Goal: Task Accomplishment & Management: Manage account settings

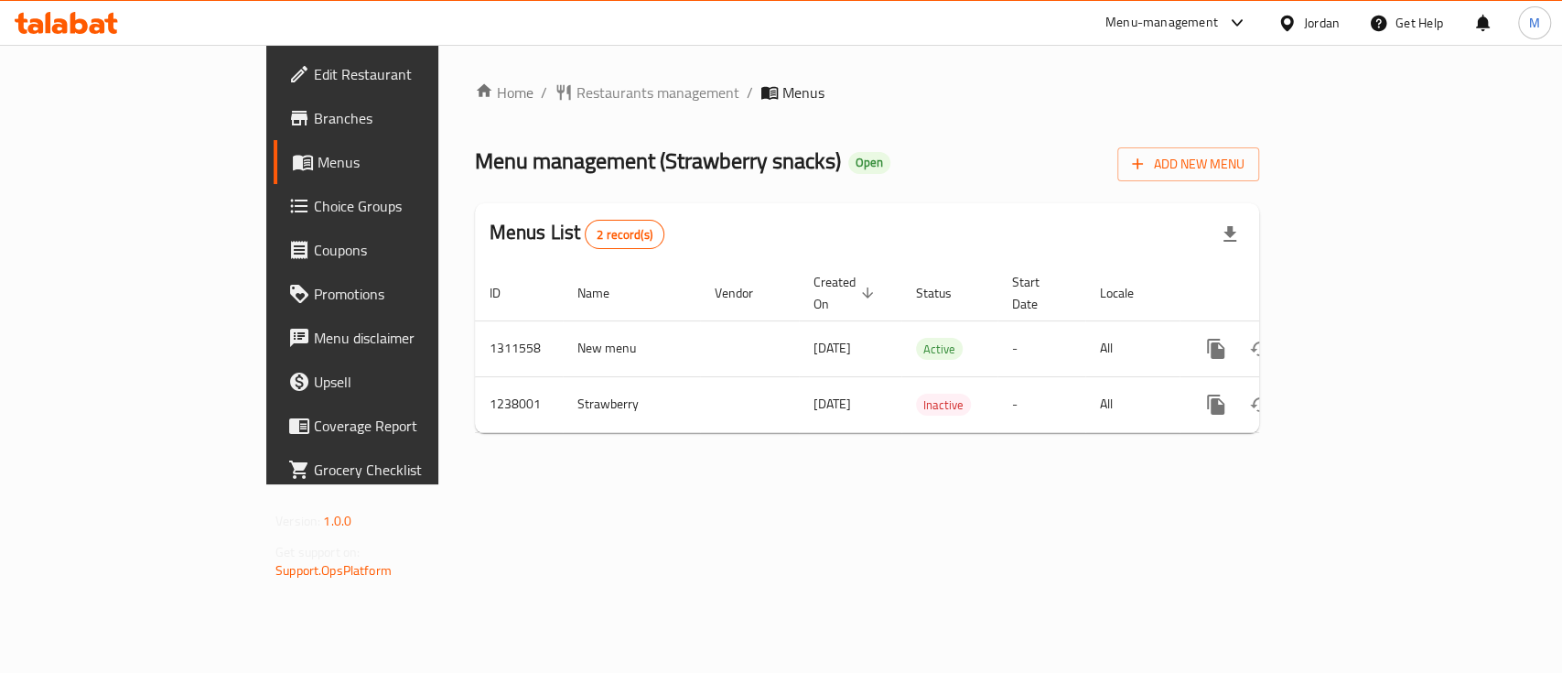
drag, startPoint x: 0, startPoint y: 0, endPoint x: 432, endPoint y: 527, distance: 681.5
click at [438, 484] on div "Home / Restaurants management / Menus Menu management ( Strawberry snacks ) Ope…" at bounding box center [867, 264] width 858 height 439
drag, startPoint x: 1456, startPoint y: 283, endPoint x: 1226, endPoint y: 427, distance: 271.4
click at [971, 484] on div "Home / Restaurants management / Menus Menu management ( Strawberry snacks ) Ope…" at bounding box center [867, 264] width 858 height 439
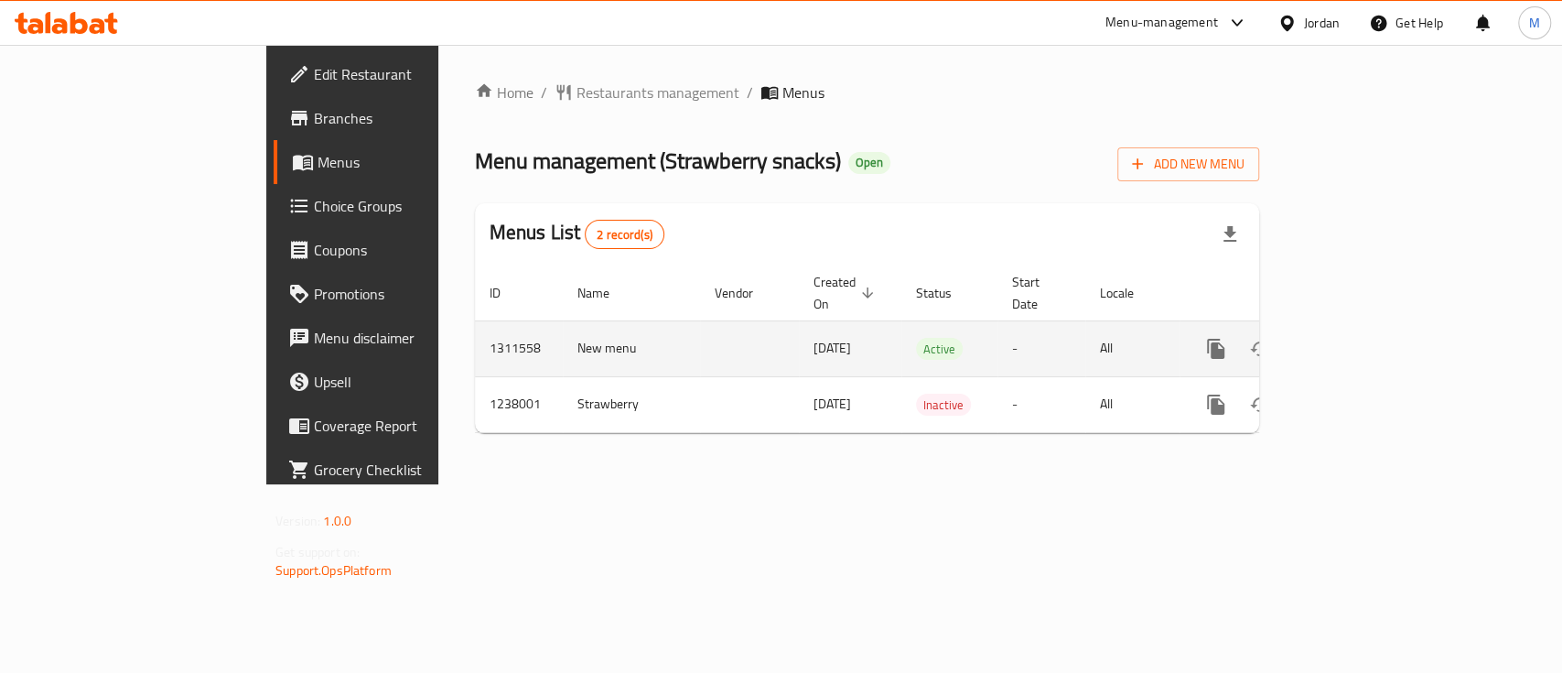
click at [1370, 327] on link "enhanced table" at bounding box center [1348, 349] width 44 height 44
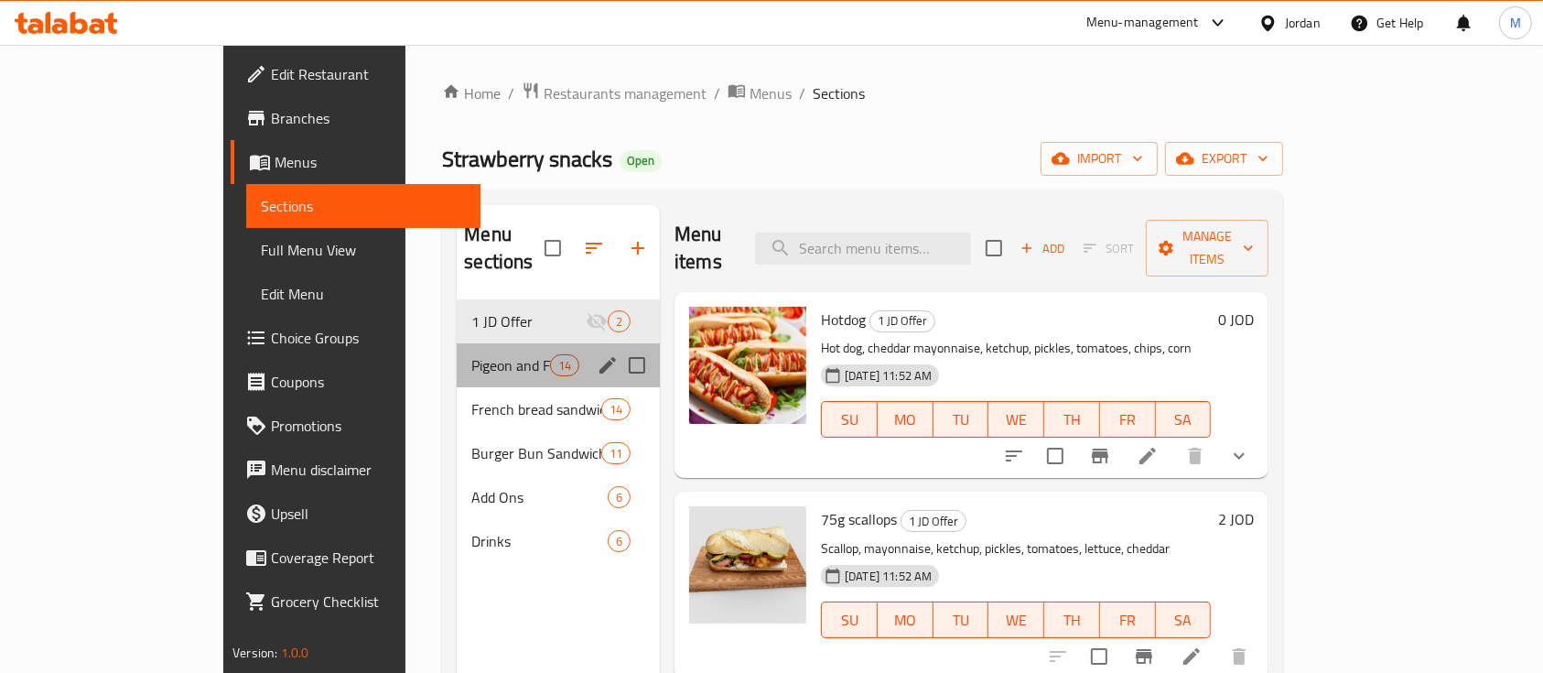
click at [457, 349] on div "Pigeon and French bread sandwich 14" at bounding box center [558, 365] width 203 height 44
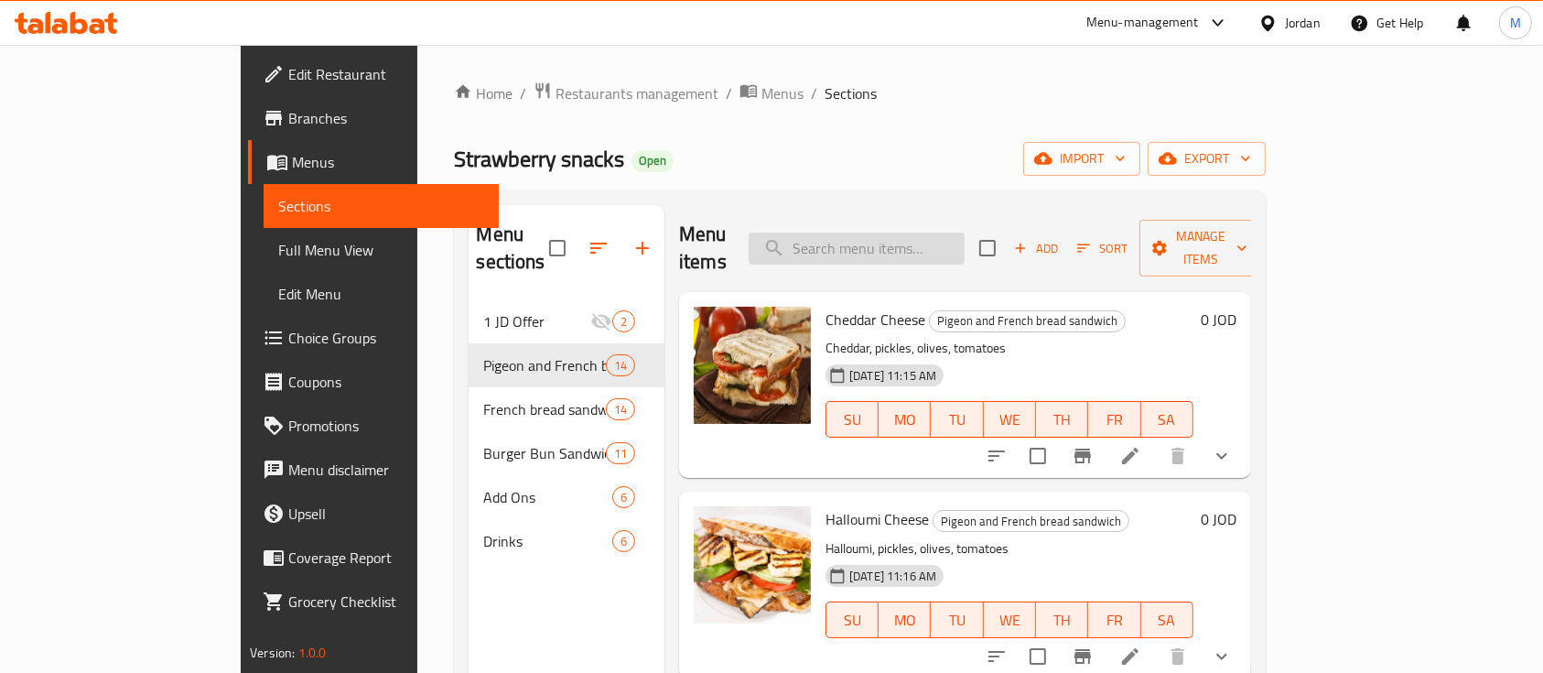
click at [965, 232] on input "search" at bounding box center [857, 248] width 216 height 32
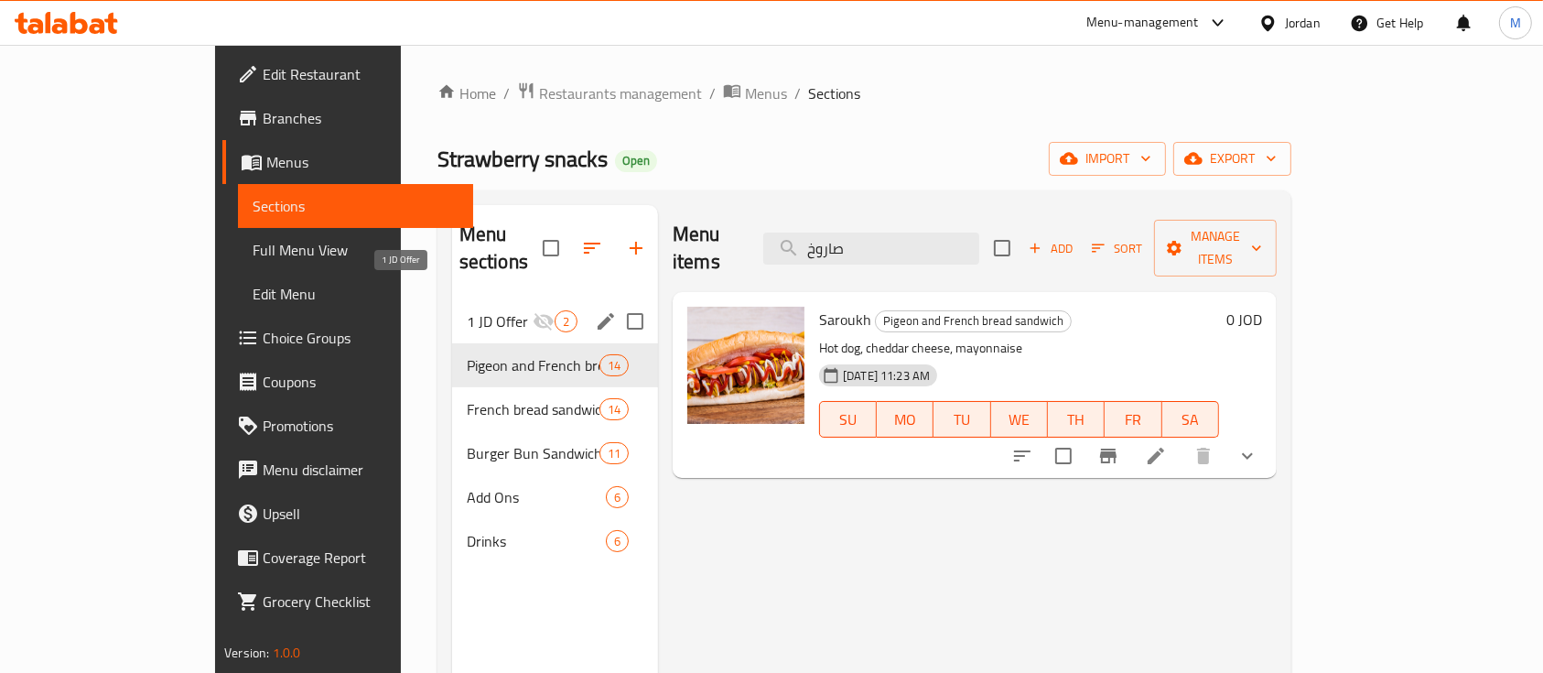
type input "صاروخ"
click at [467, 310] on span "1 JD Offer" at bounding box center [500, 321] width 66 height 22
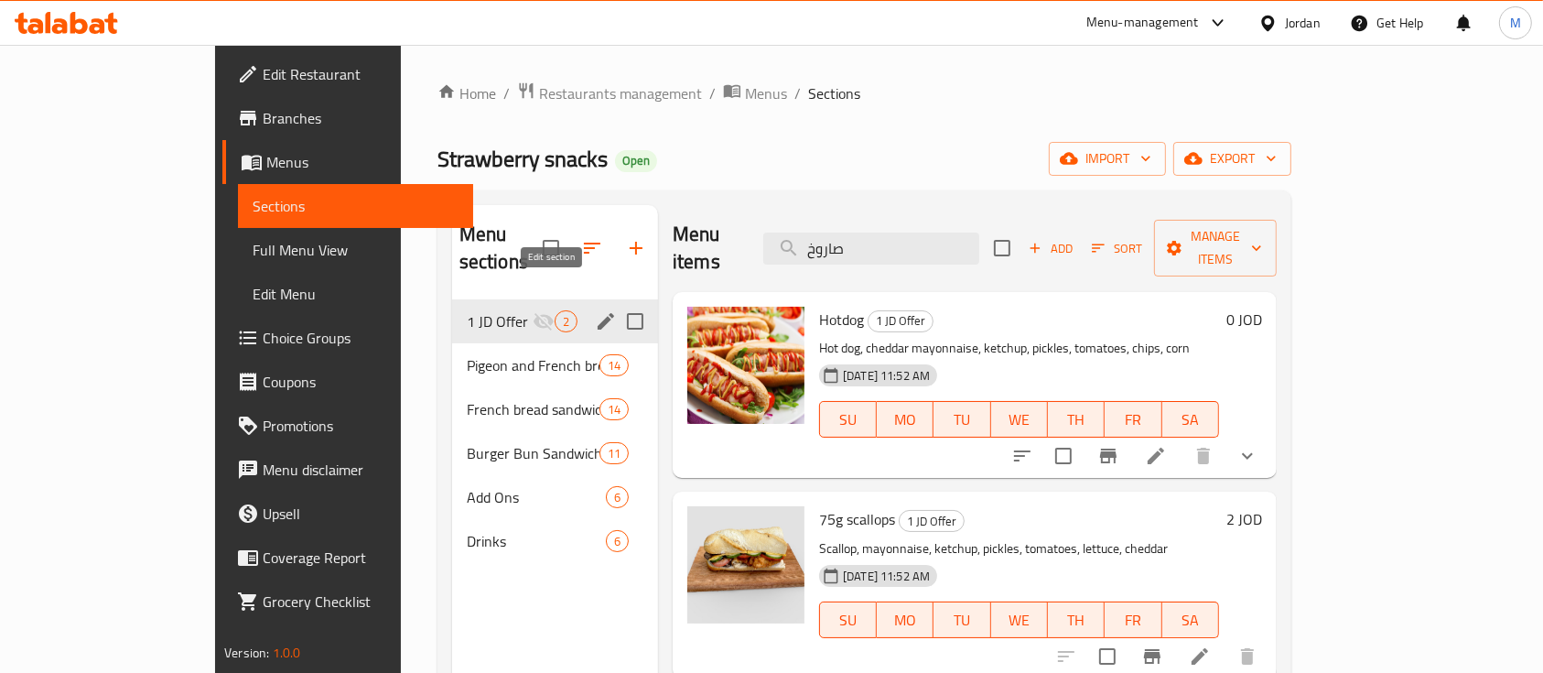
click at [595, 310] on icon "edit" at bounding box center [606, 321] width 22 height 22
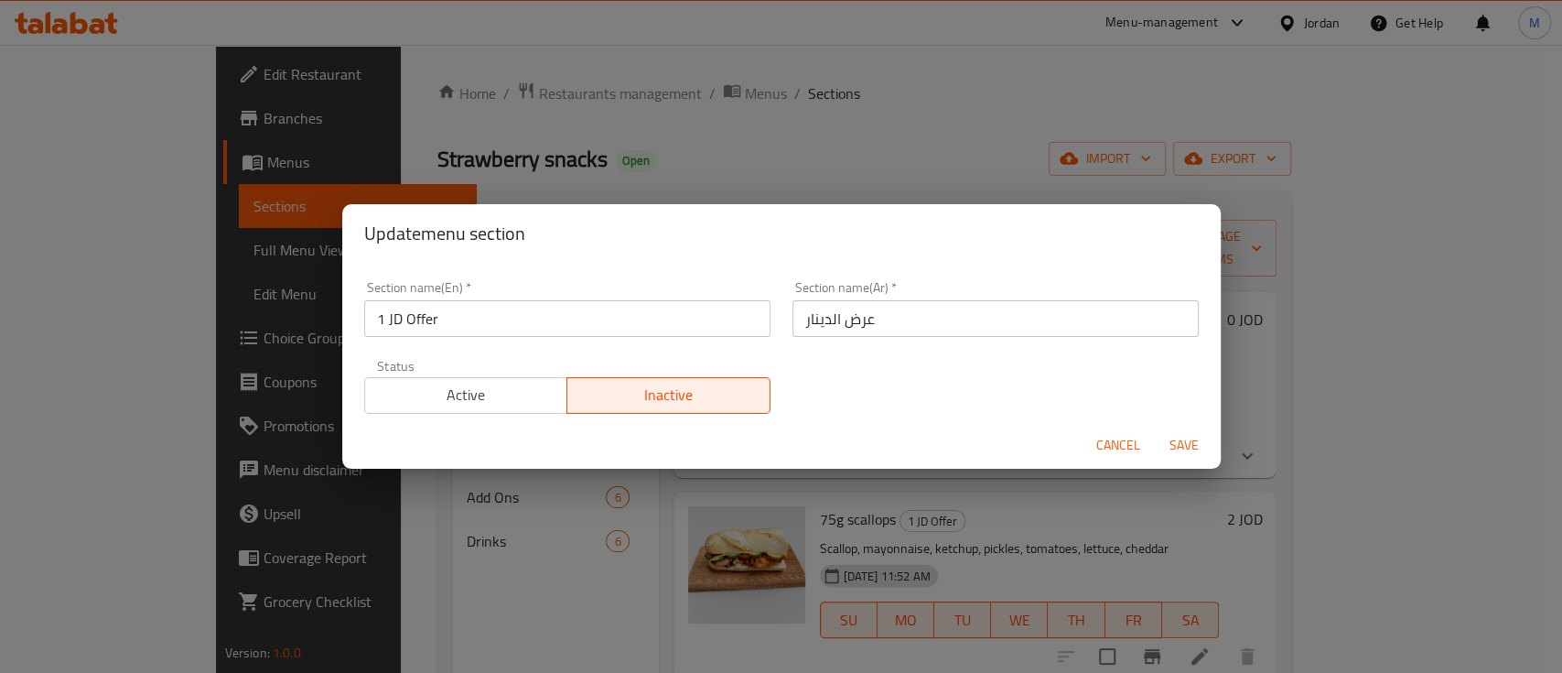
click at [459, 392] on span "Active" at bounding box center [466, 395] width 189 height 27
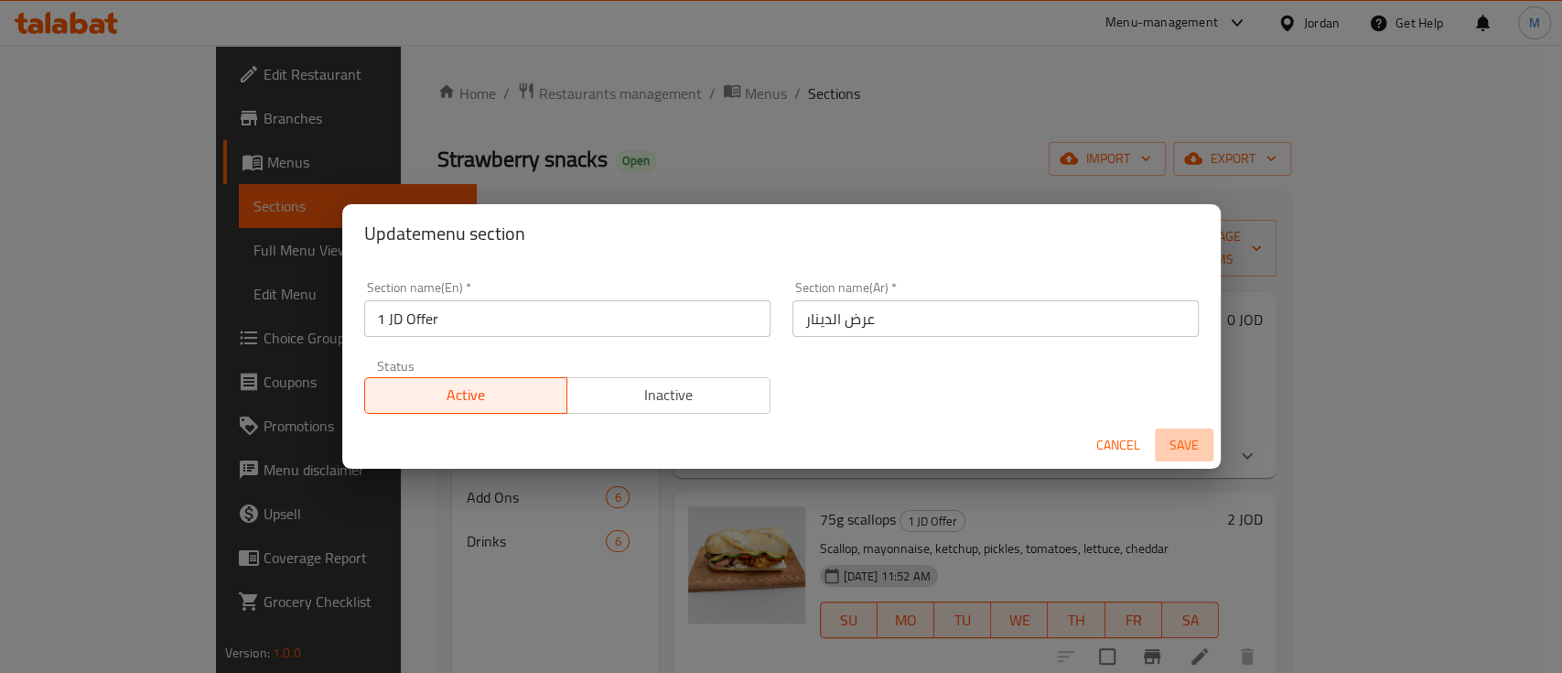
click at [1187, 448] on span "Save" at bounding box center [1184, 445] width 44 height 23
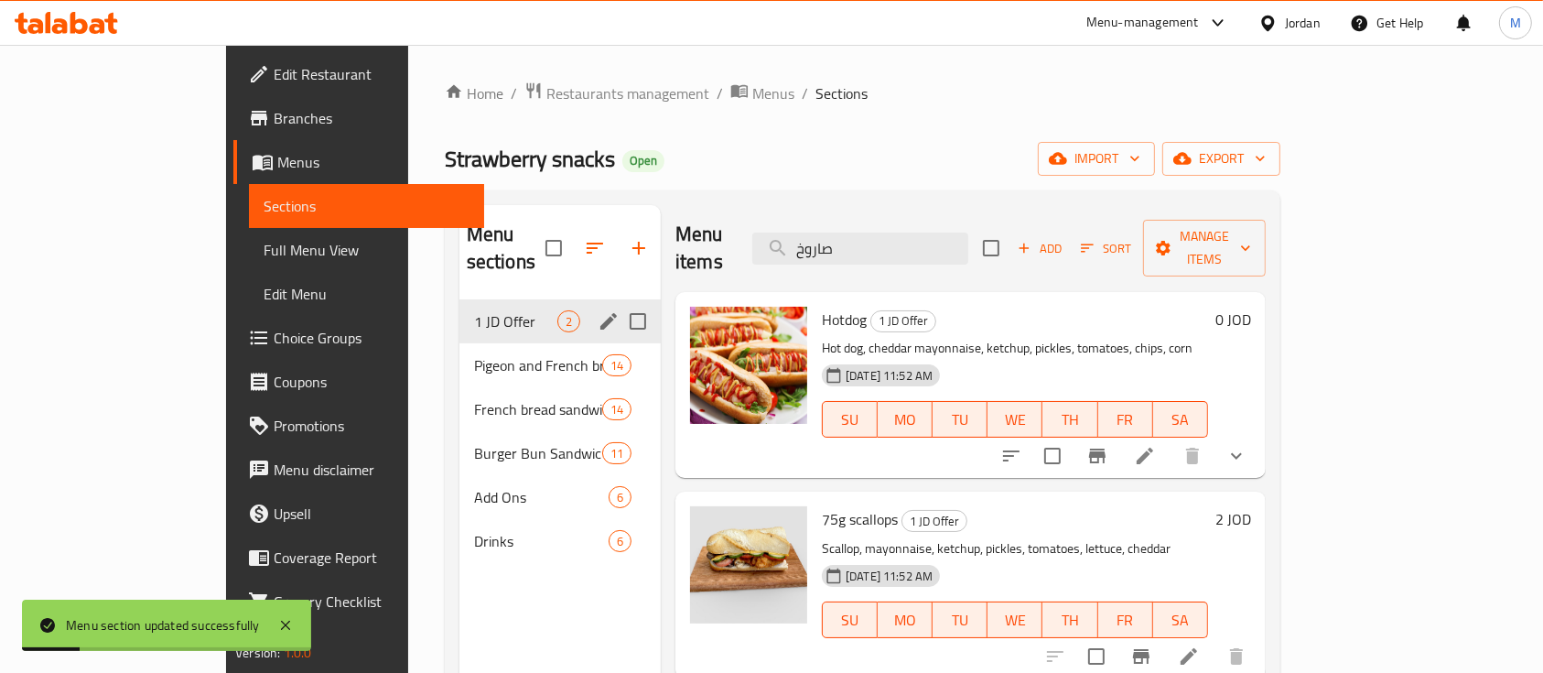
click at [1155, 16] on div "Menu-management" at bounding box center [1142, 23] width 113 height 22
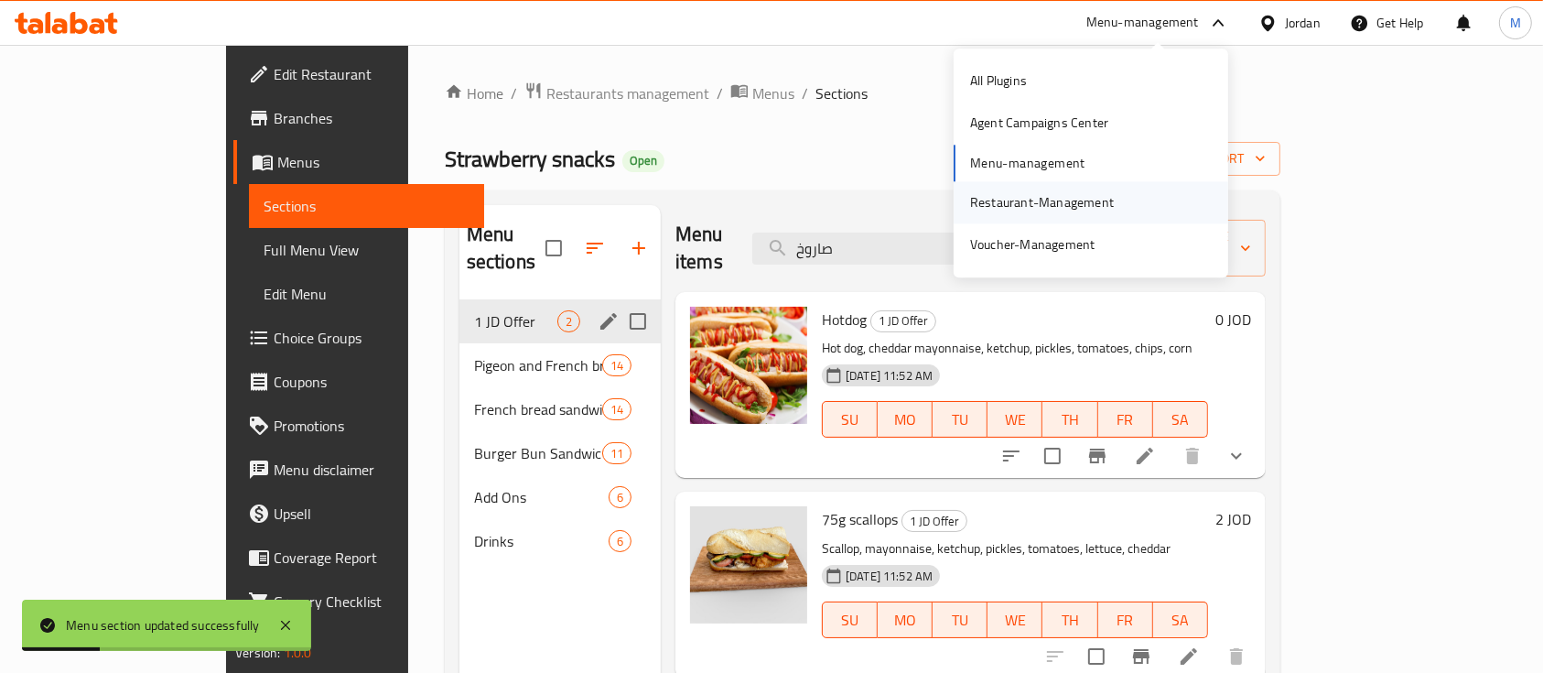
click at [1026, 185] on div "Restaurant-Management" at bounding box center [1041, 202] width 173 height 42
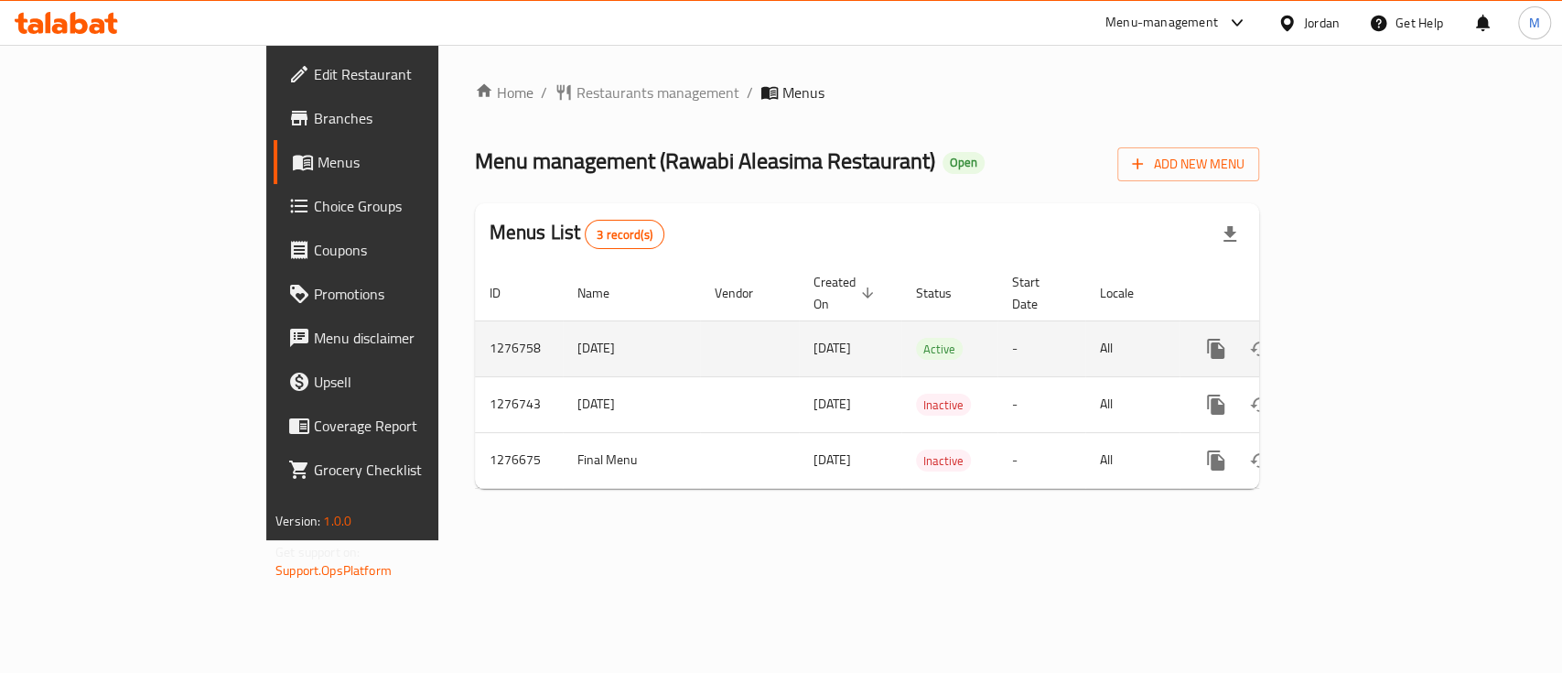
click at [1359, 338] on icon "enhanced table" at bounding box center [1348, 349] width 22 height 22
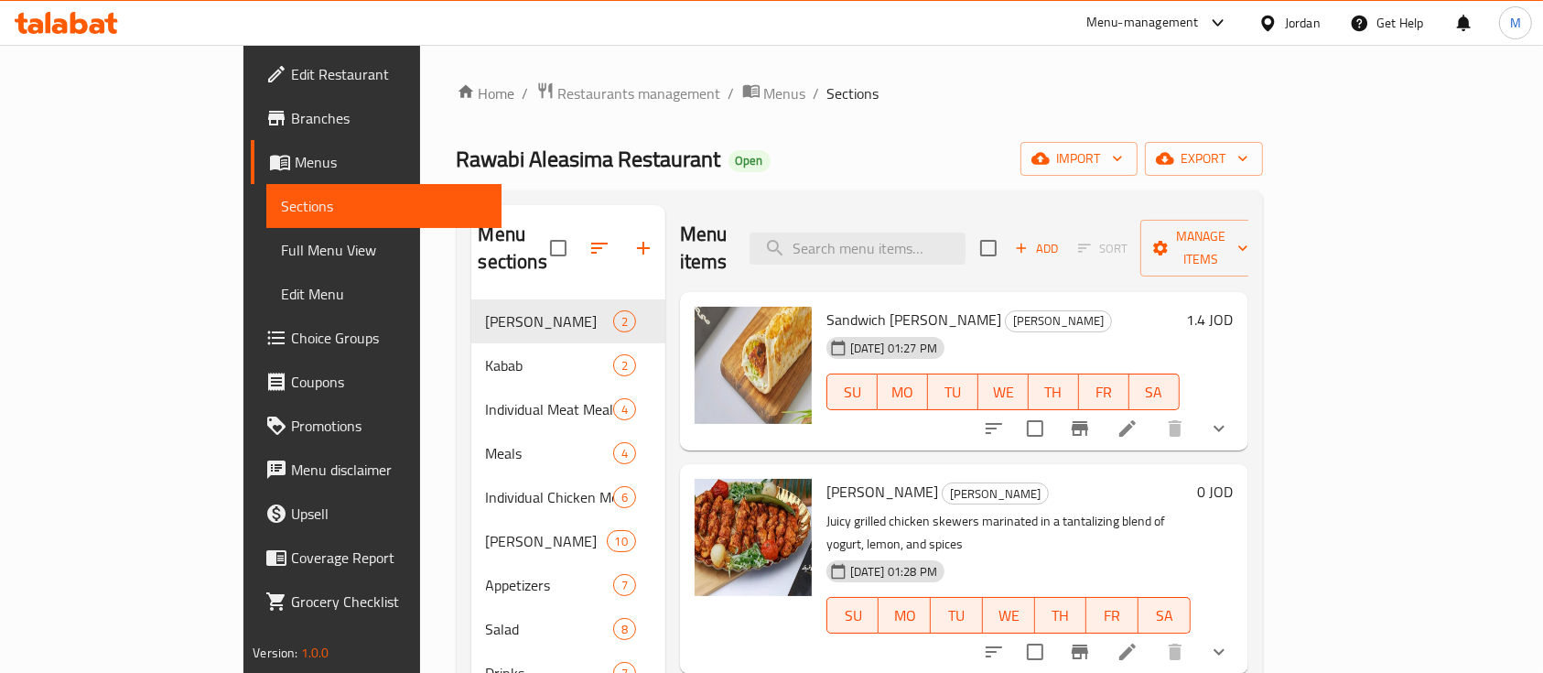
scroll to position [122, 0]
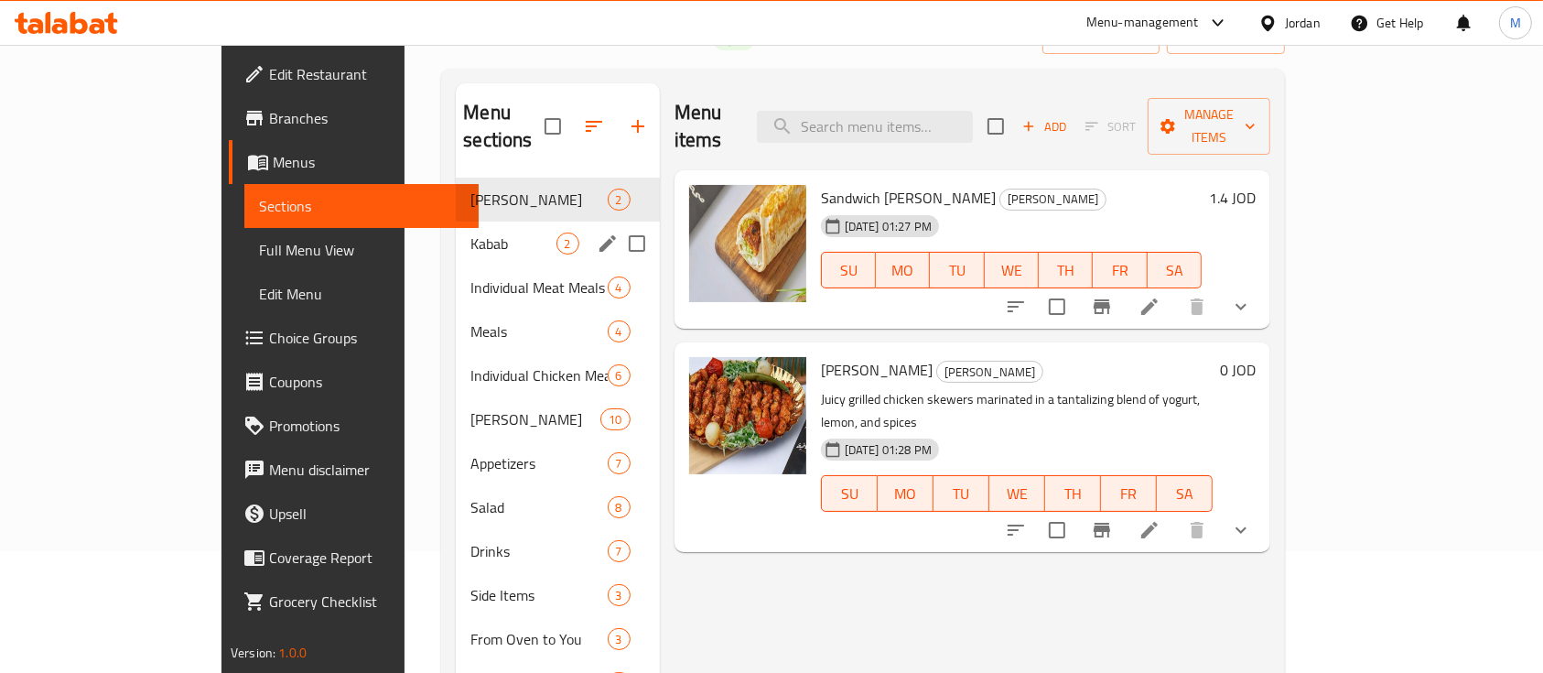
click at [456, 226] on div "Kabab 2" at bounding box center [557, 243] width 203 height 44
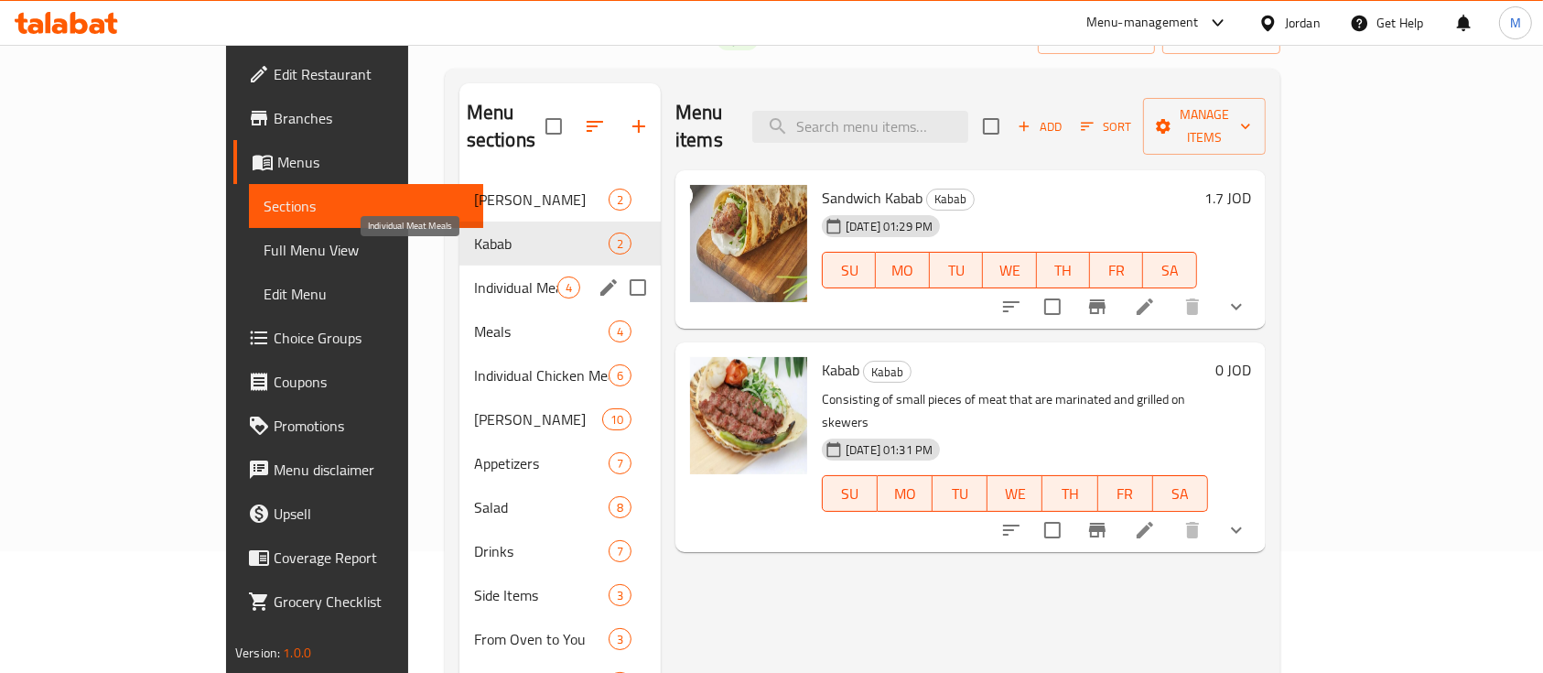
click at [474, 276] on span "Individual Meat Meals" at bounding box center [515, 287] width 83 height 22
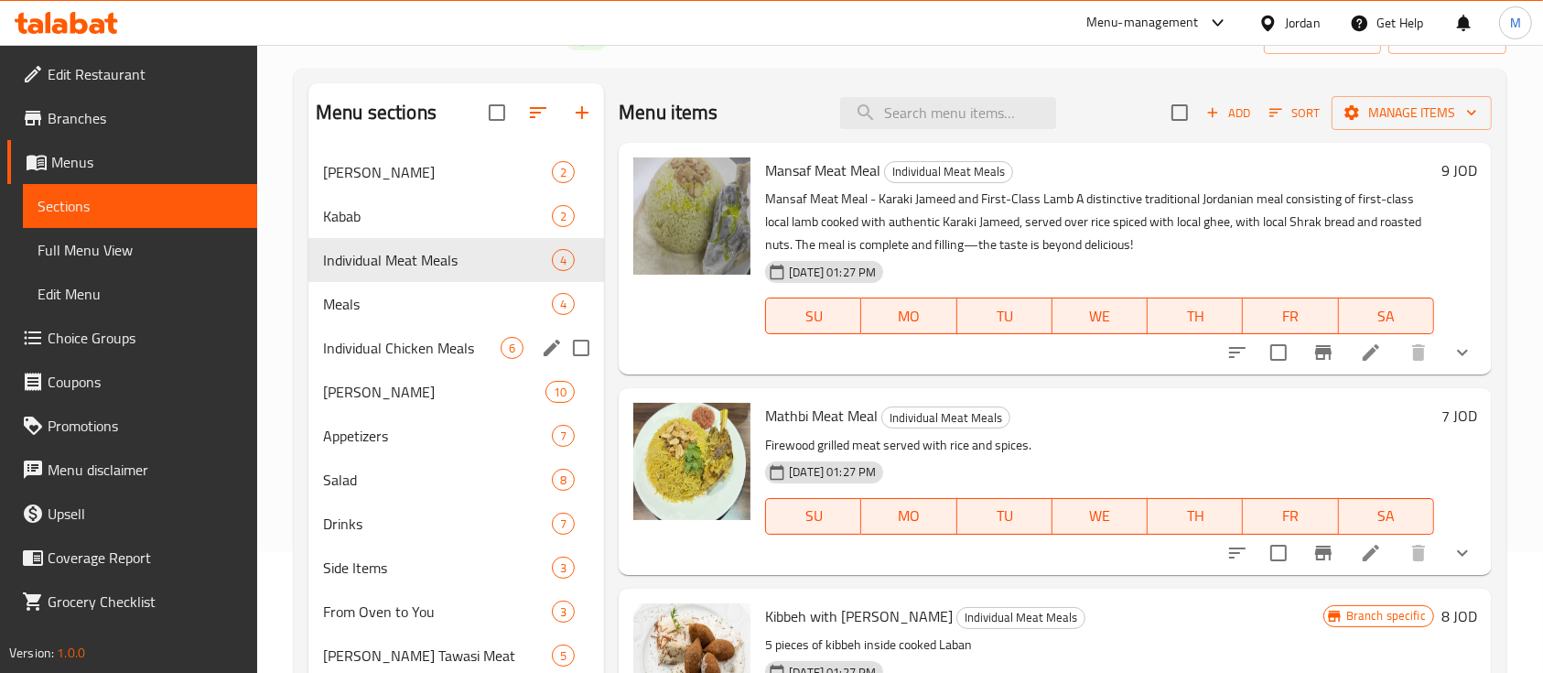
click at [391, 334] on div "Individual Chicken Meals 6" at bounding box center [456, 348] width 296 height 44
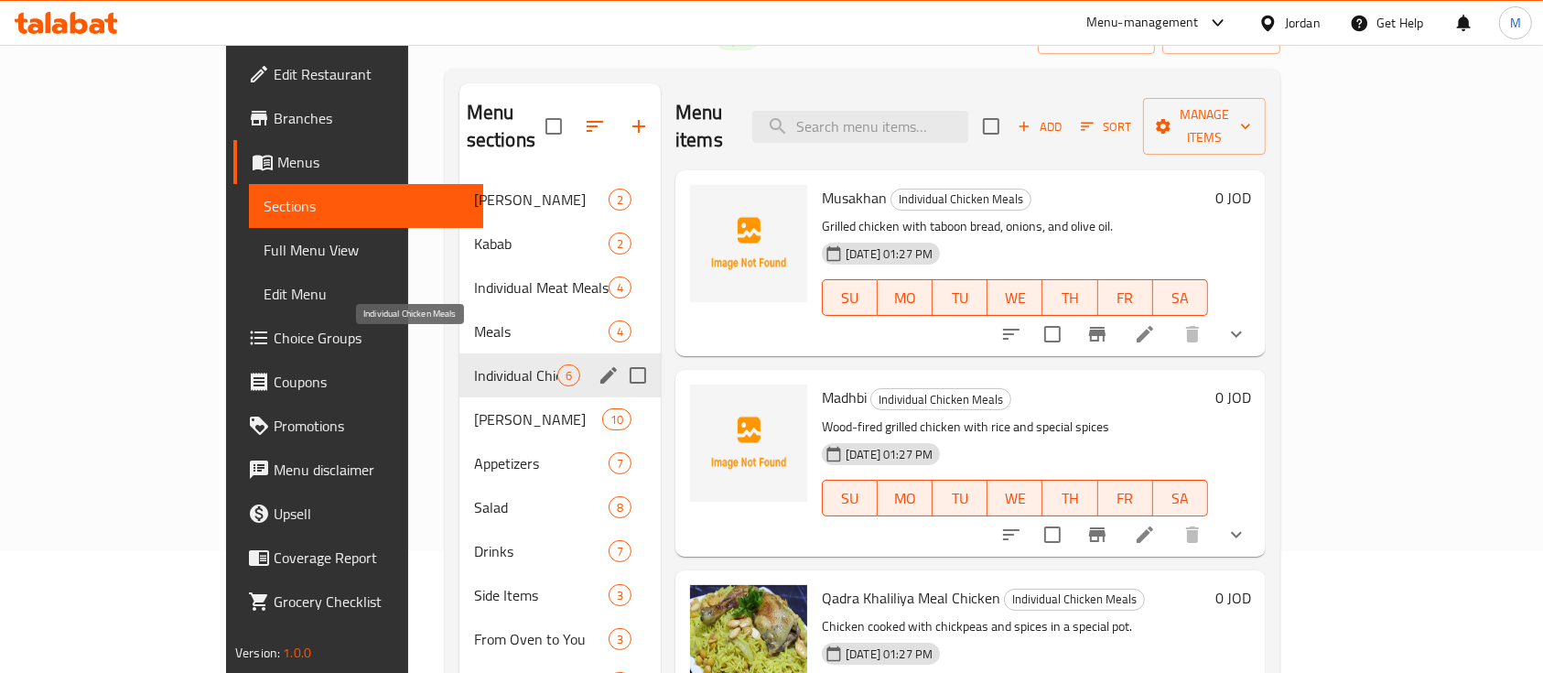
click at [474, 364] on span "Individual Chicken Meals" at bounding box center [515, 375] width 83 height 22
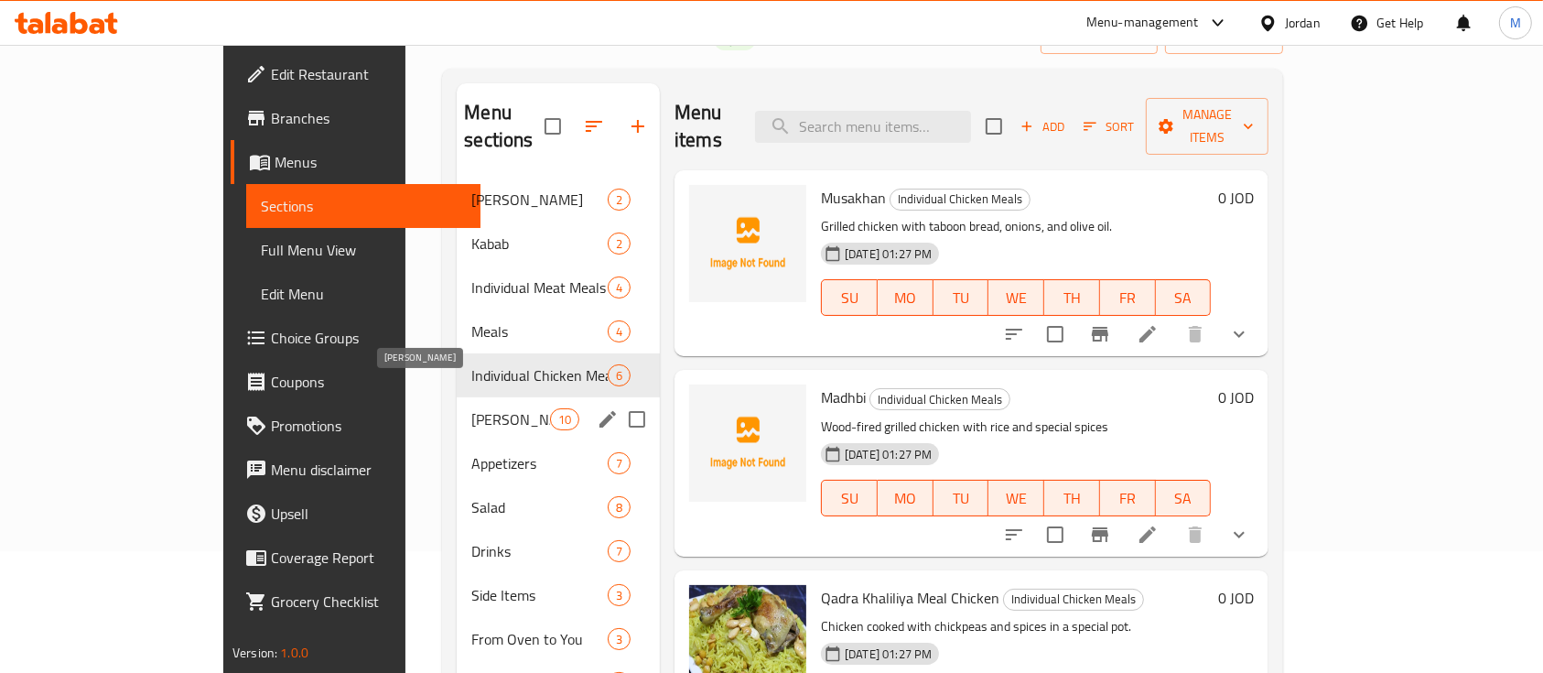
click at [457, 403] on div "Trays Sajyat 10" at bounding box center [558, 419] width 203 height 44
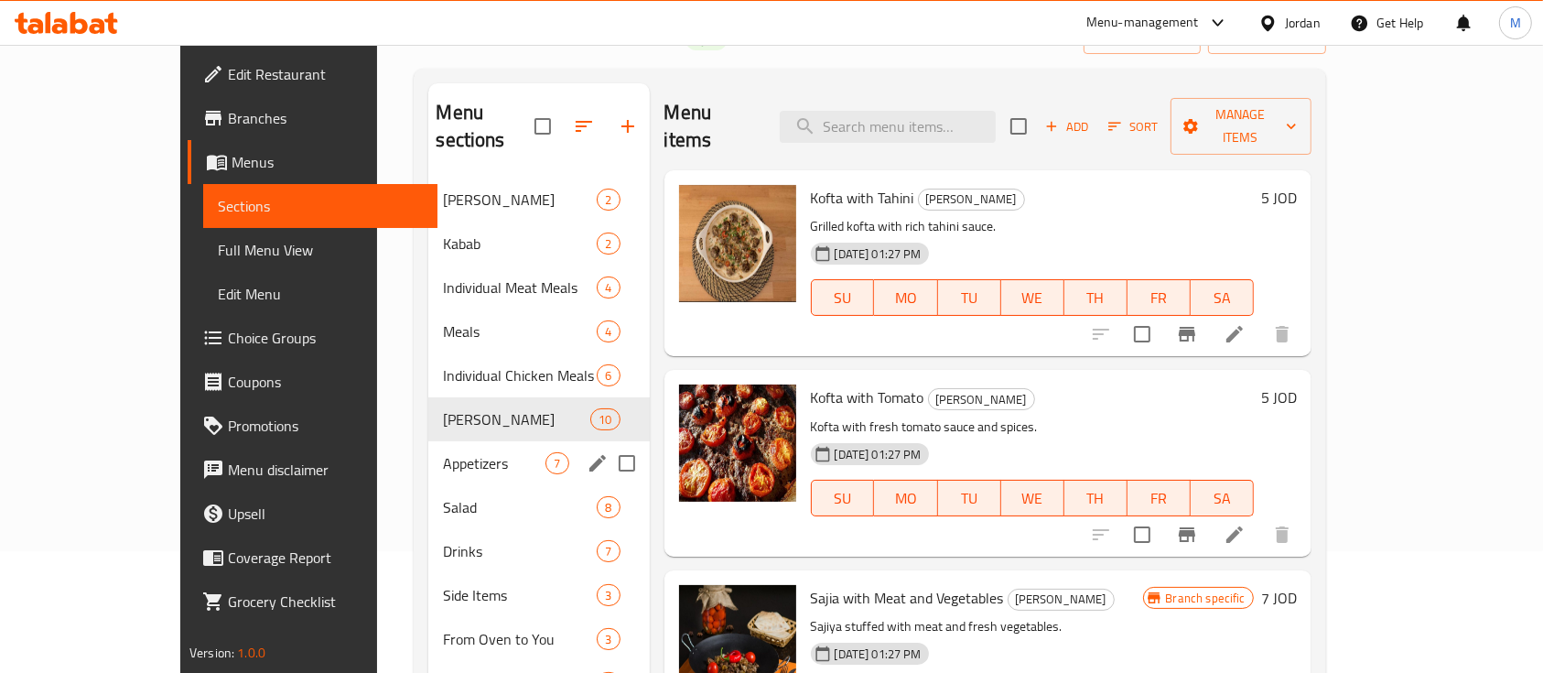
click at [428, 448] on div "Appetizers 7" at bounding box center [538, 463] width 221 height 44
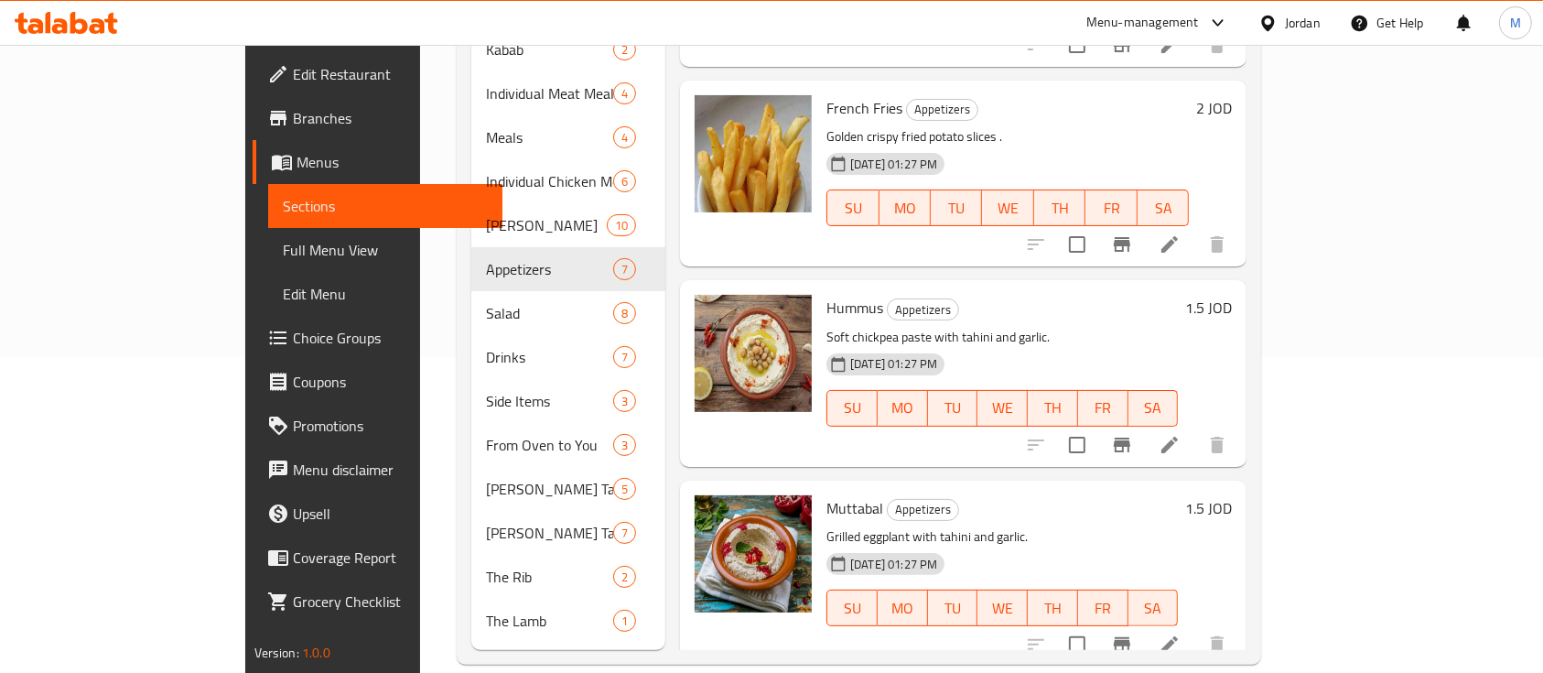
scroll to position [712, 0]
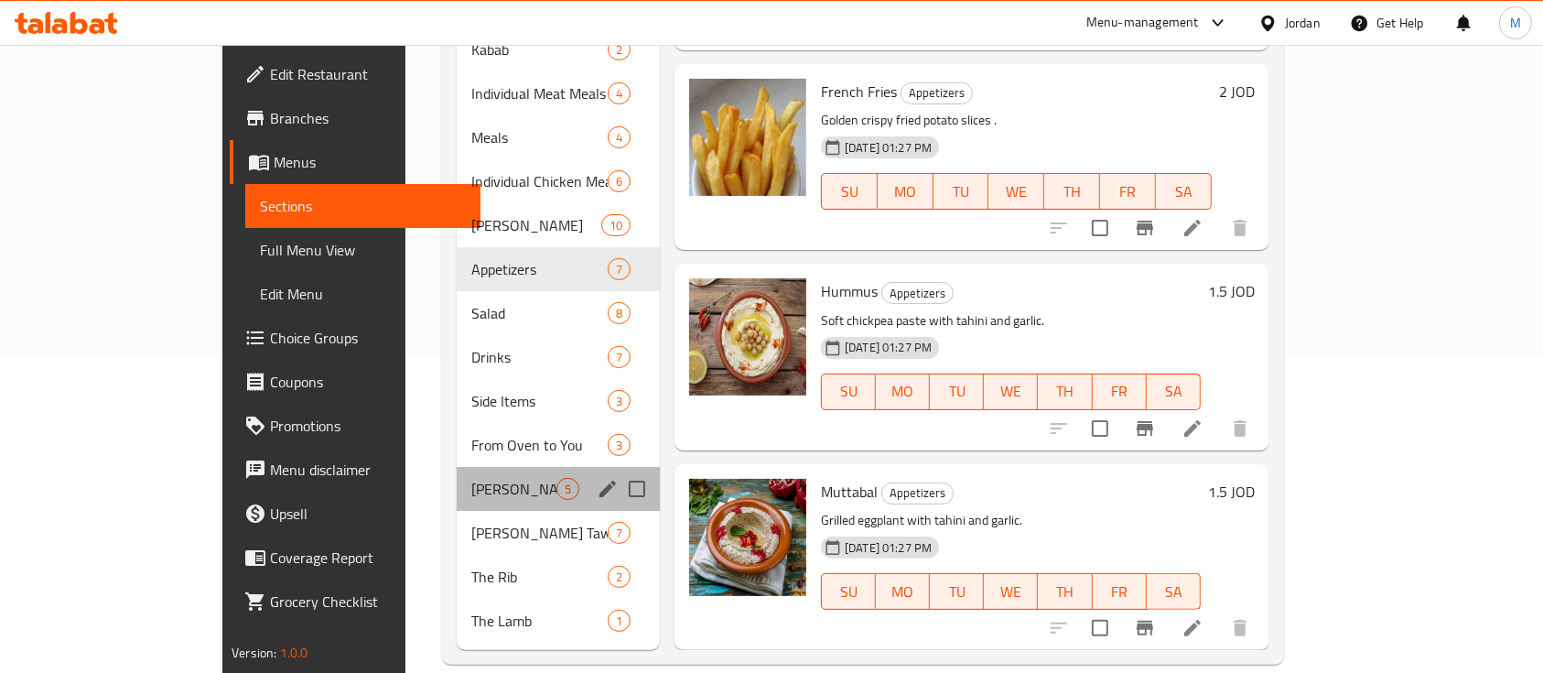
click at [457, 475] on div "Sedor Tawasi Meat 5" at bounding box center [558, 489] width 203 height 44
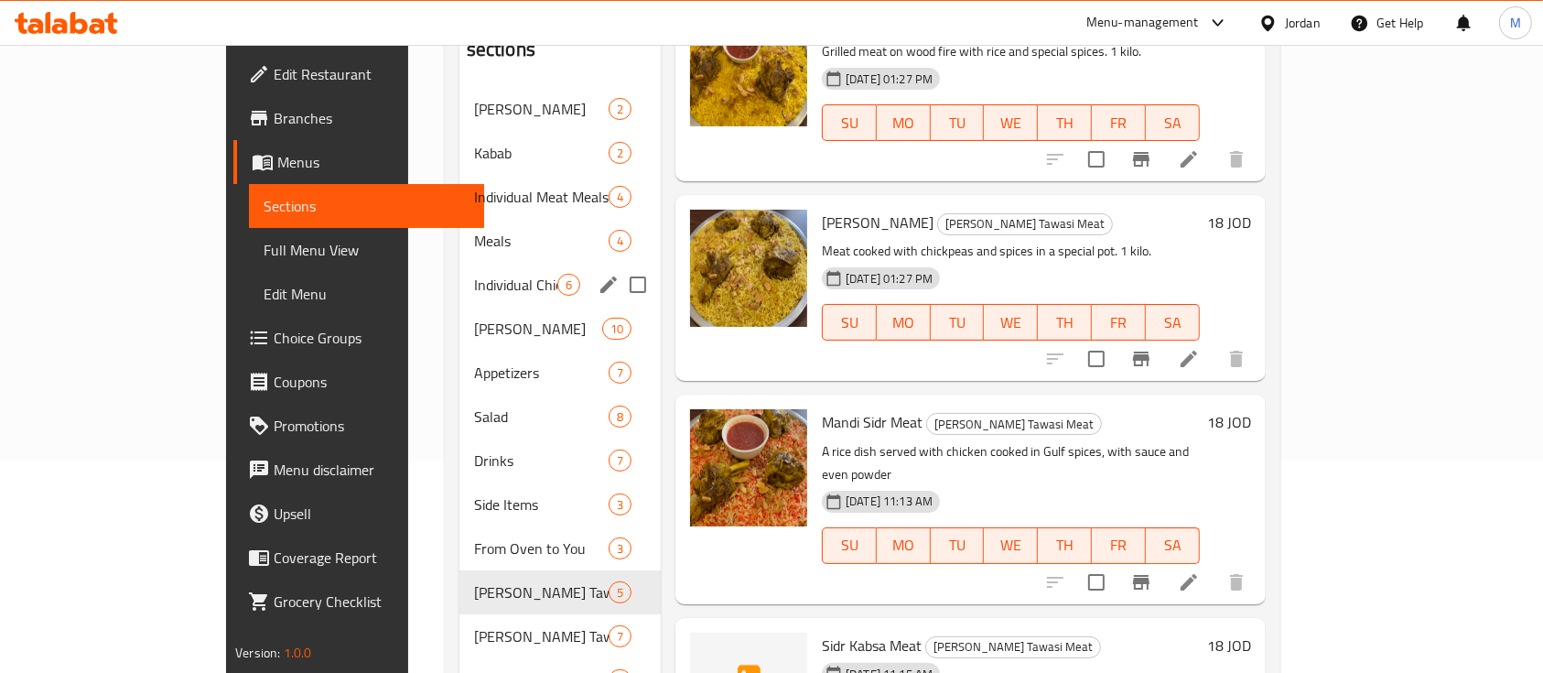
scroll to position [316, 0]
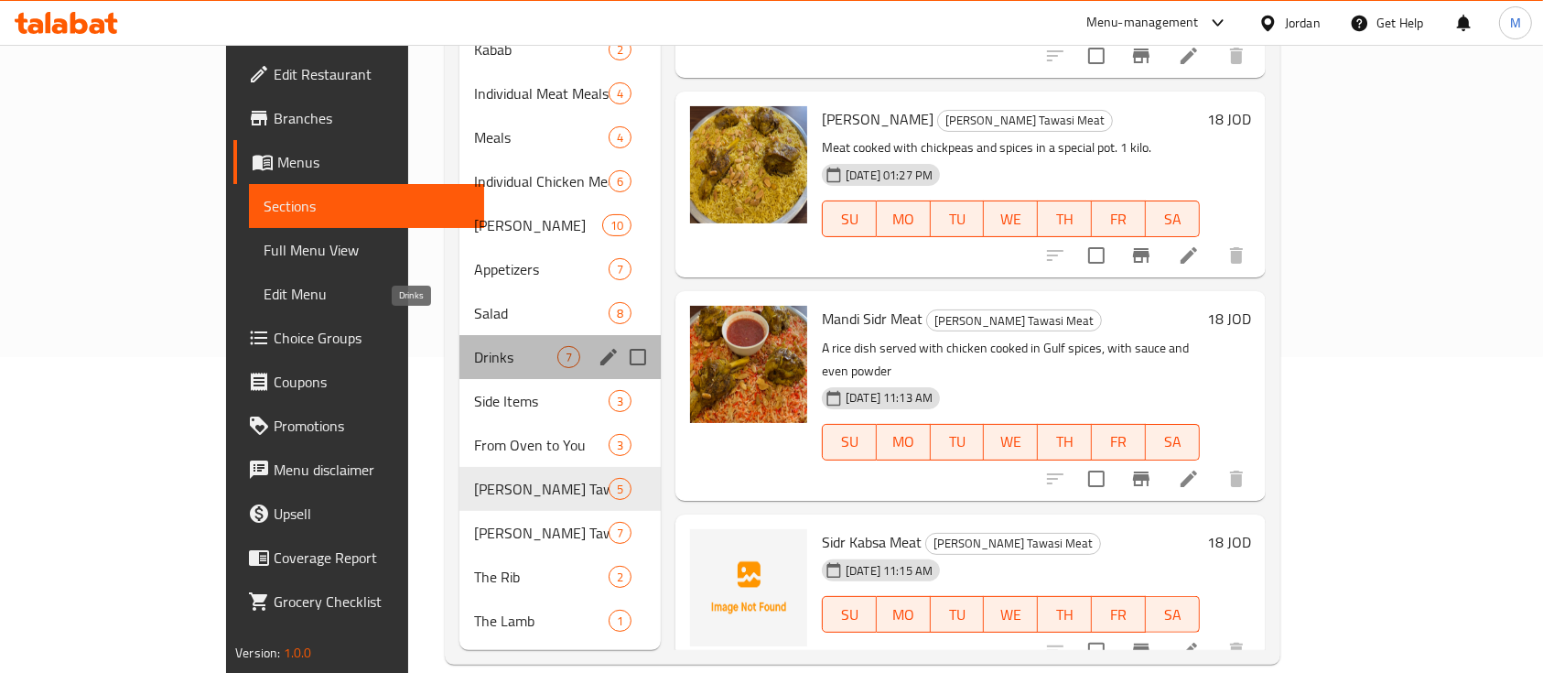
click at [474, 346] on span "Drinks" at bounding box center [515, 357] width 83 height 22
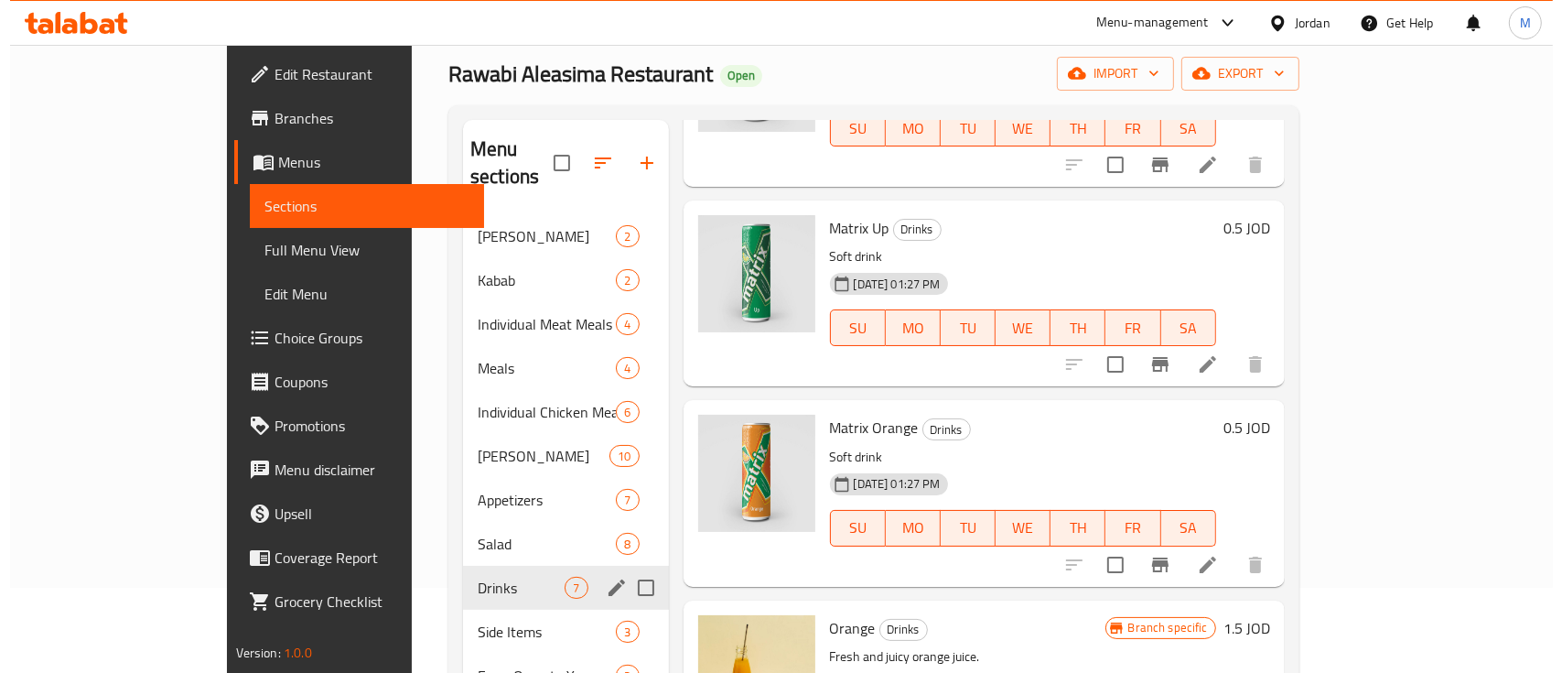
scroll to position [72, 0]
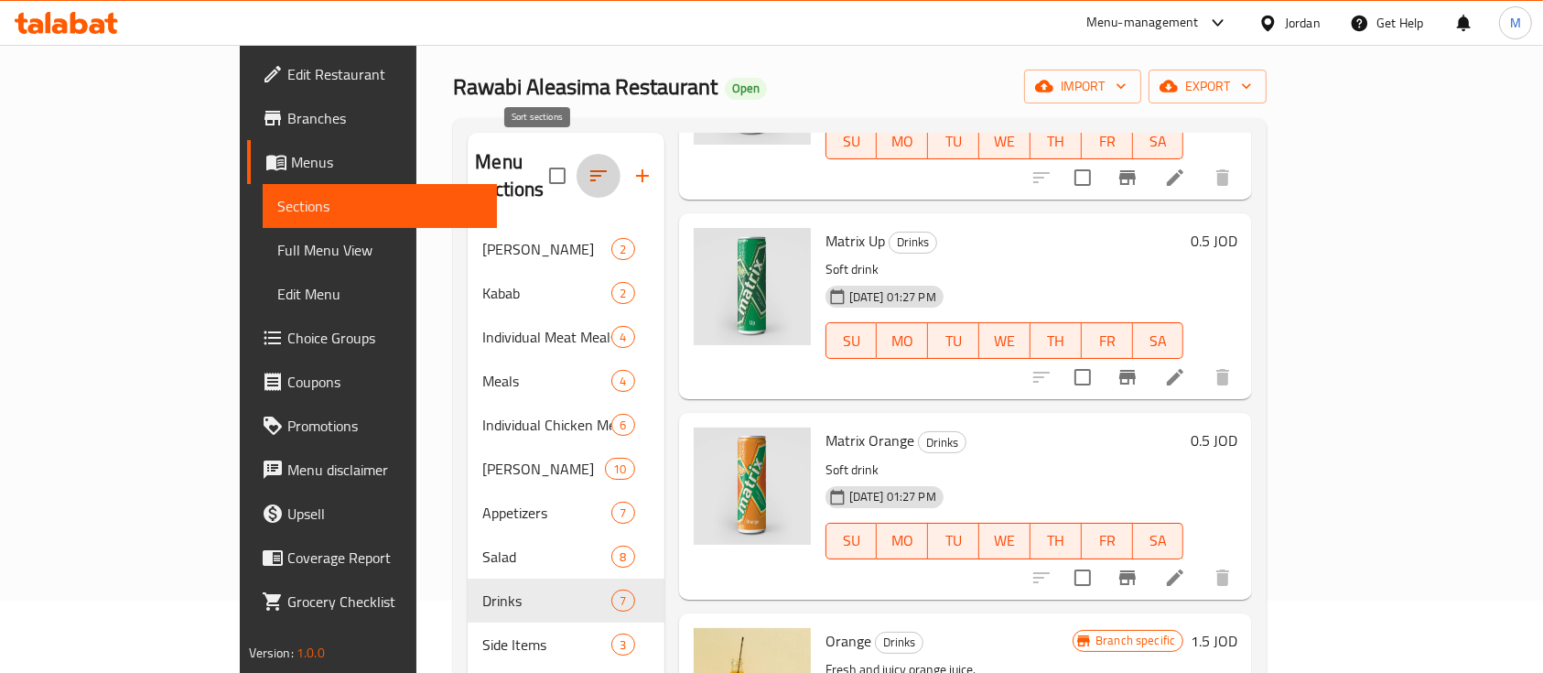
click at [588, 165] on icon "button" at bounding box center [599, 176] width 22 height 22
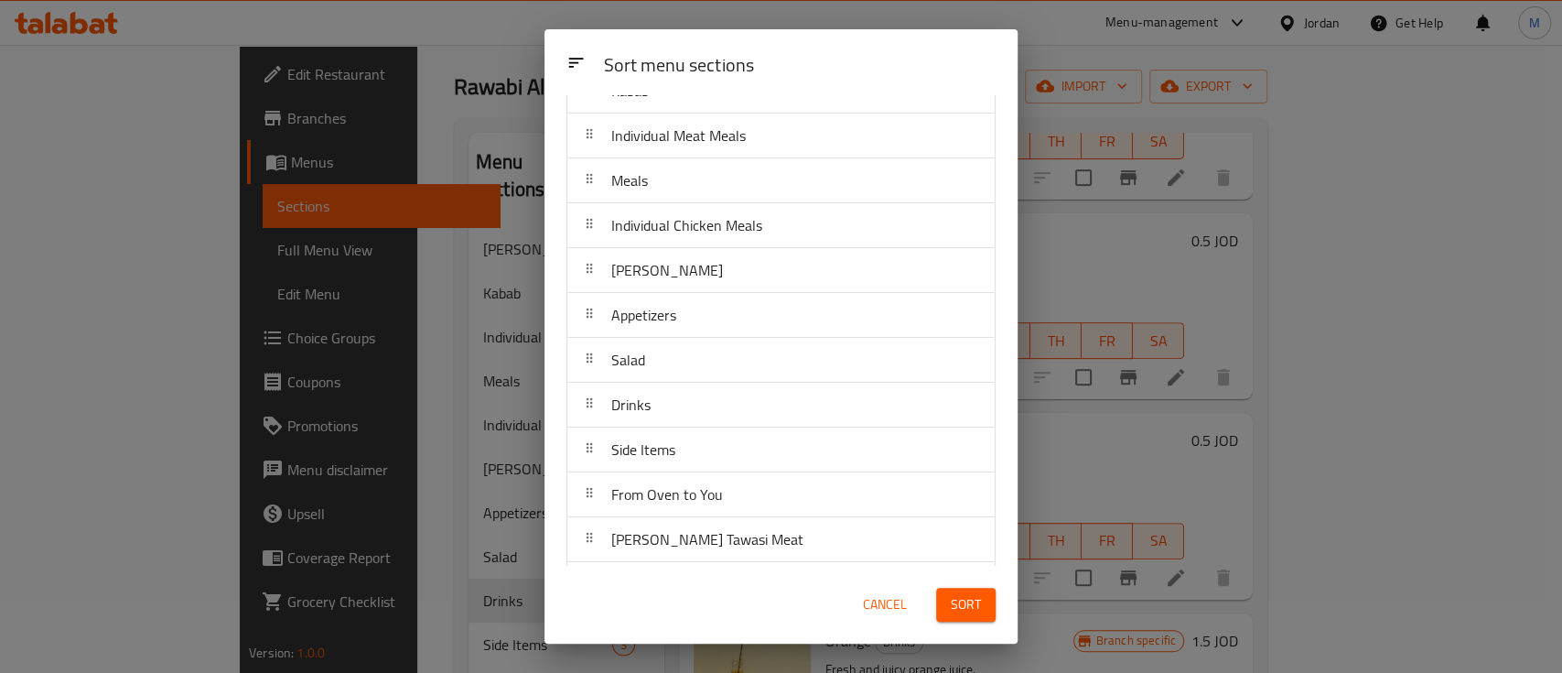
scroll to position [262, 0]
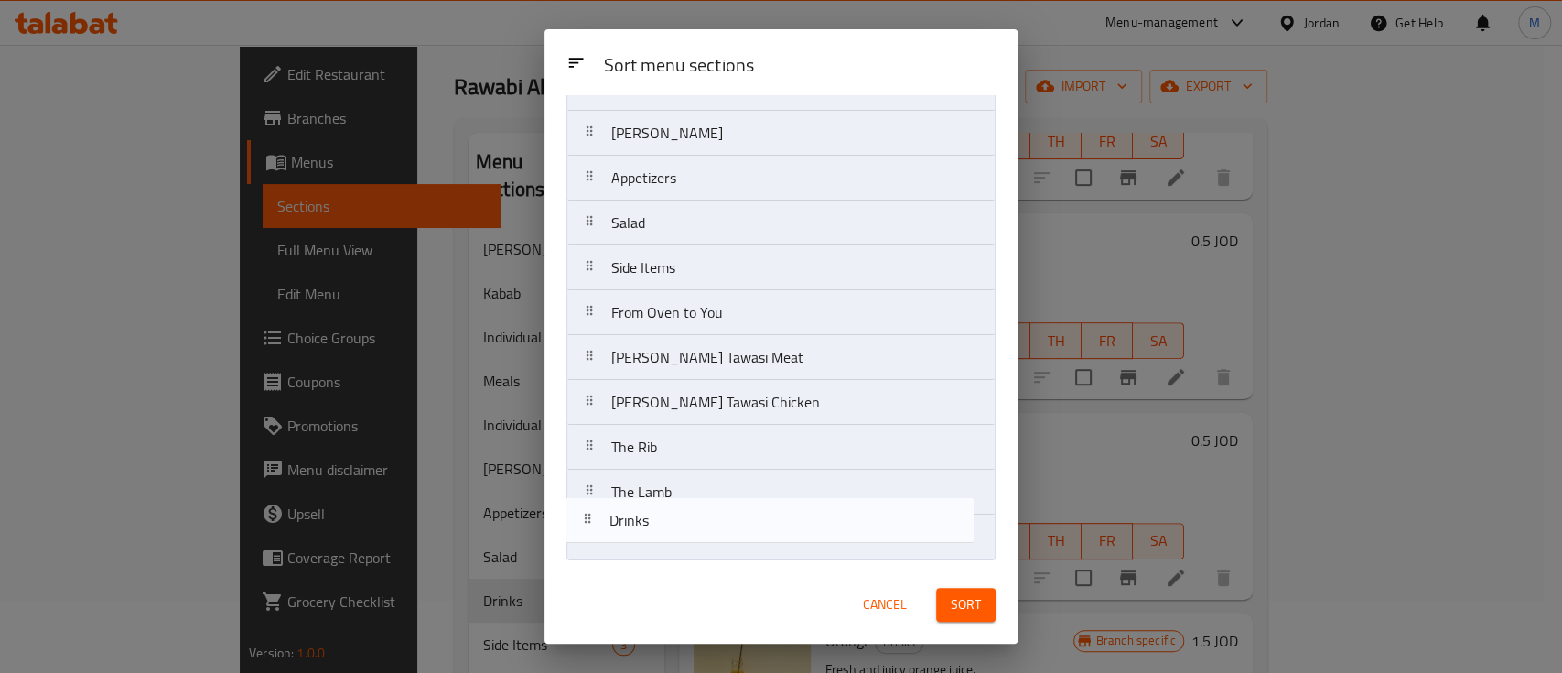
drag, startPoint x: 677, startPoint y: 282, endPoint x: 669, endPoint y: 580, distance: 298.5
click at [670, 580] on div "Sort menu sections Sort menu sections Sheesh Tawook Kabab Individual Meat Meals…" at bounding box center [781, 336] width 473 height 614
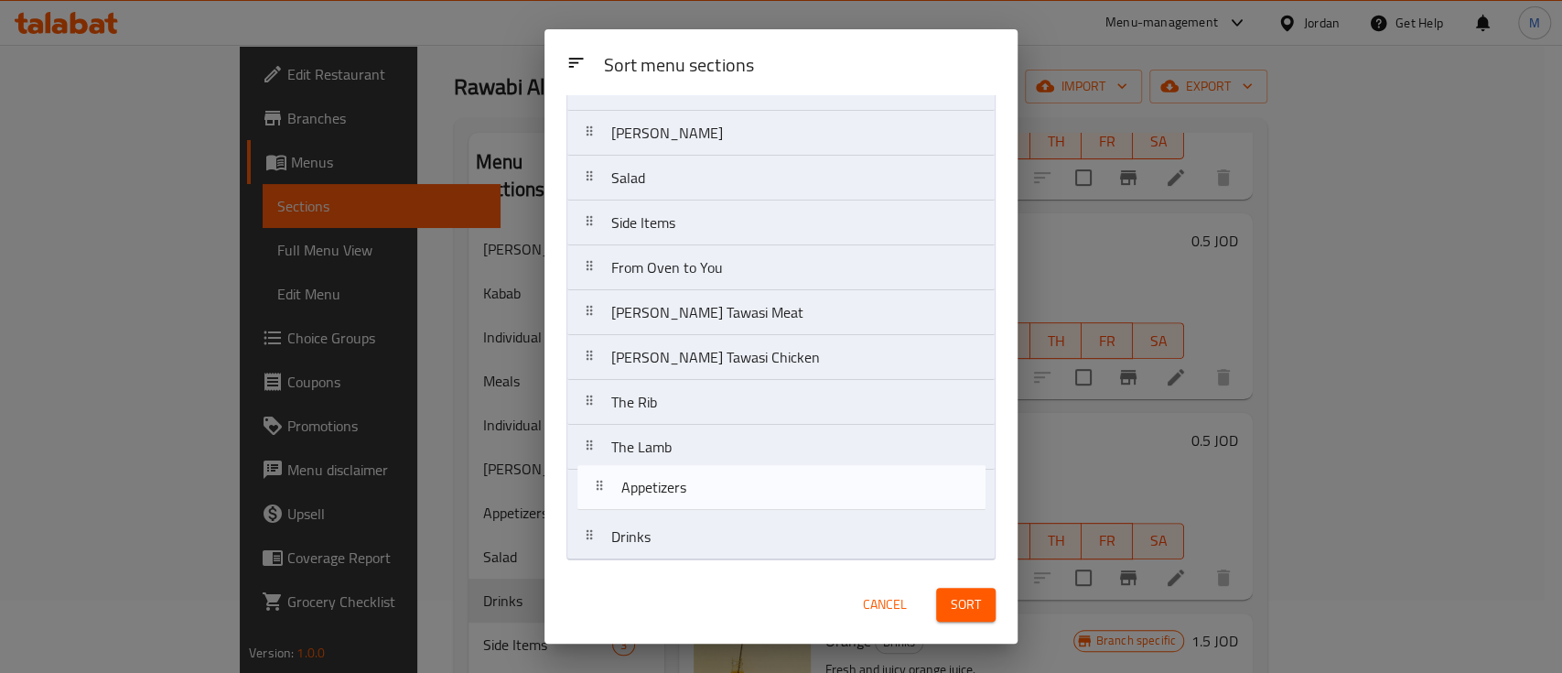
drag, startPoint x: 681, startPoint y: 311, endPoint x: 694, endPoint y: 520, distance: 209.1
click at [694, 520] on nav "Sheesh Tawook Kabab Individual Meat Meals Meals Individual Chicken Meals Trays …" at bounding box center [781, 223] width 429 height 675
drag, startPoint x: 681, startPoint y: 185, endPoint x: 677, endPoint y: 501, distance: 315.8
click at [677, 501] on nav "Sheesh Tawook Kabab Individual Meat Meals Meals Individual Chicken Meals Trays …" at bounding box center [781, 223] width 429 height 675
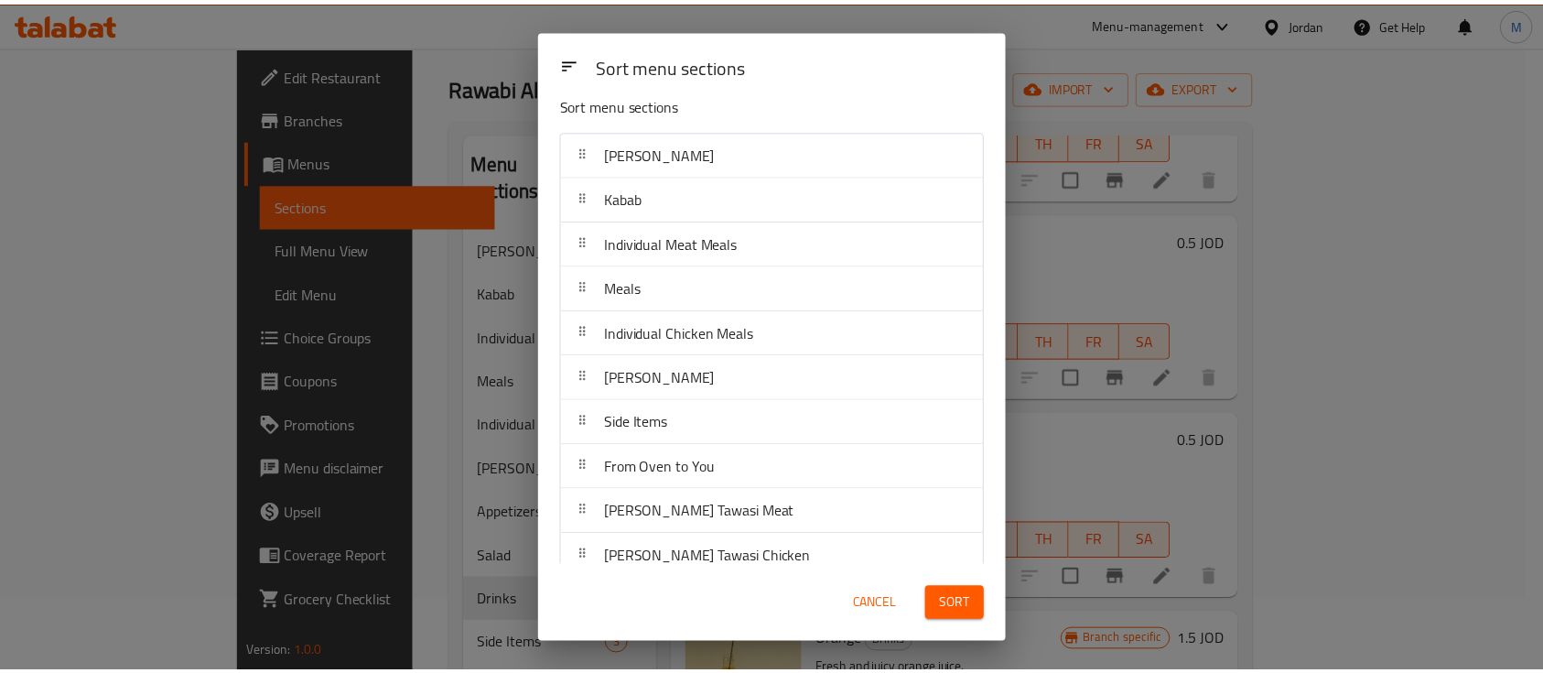
scroll to position [0, 0]
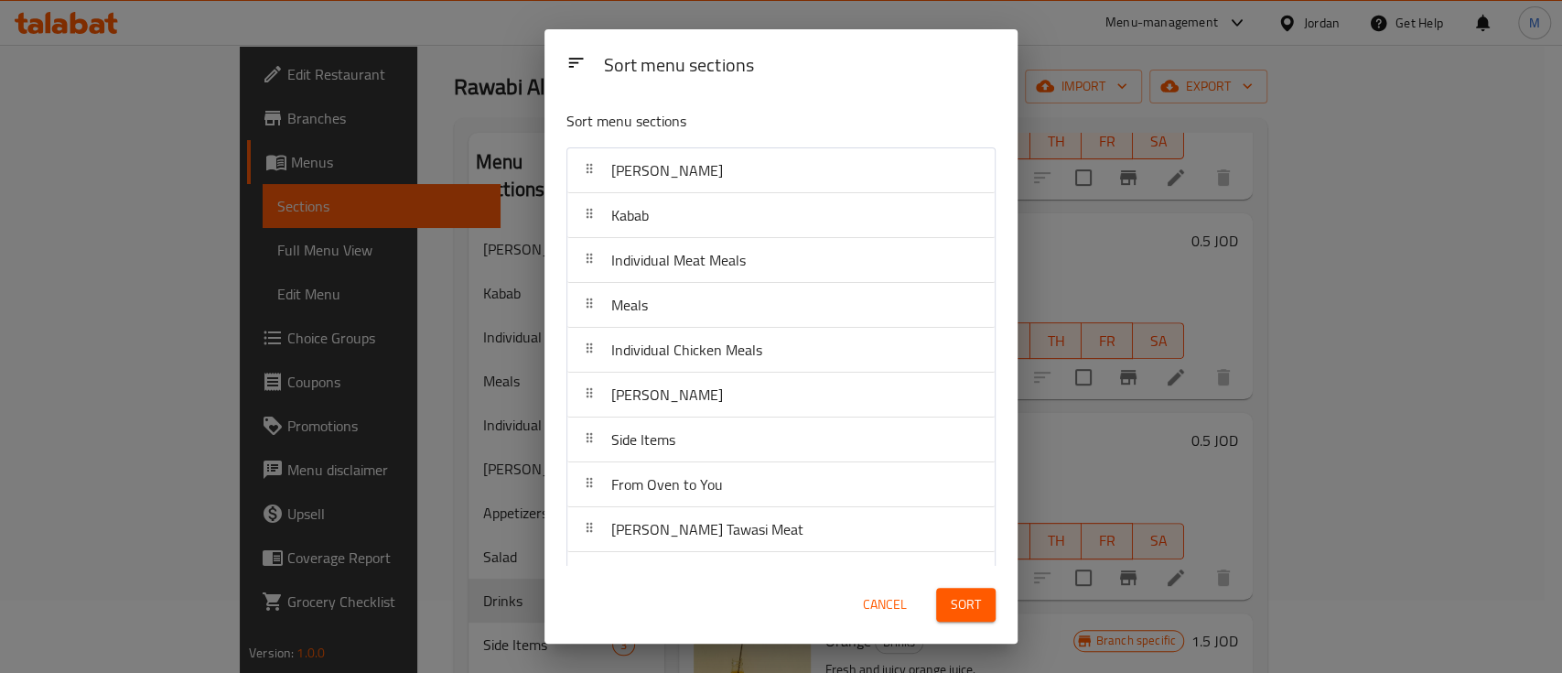
click at [980, 602] on span "Sort" at bounding box center [966, 604] width 30 height 23
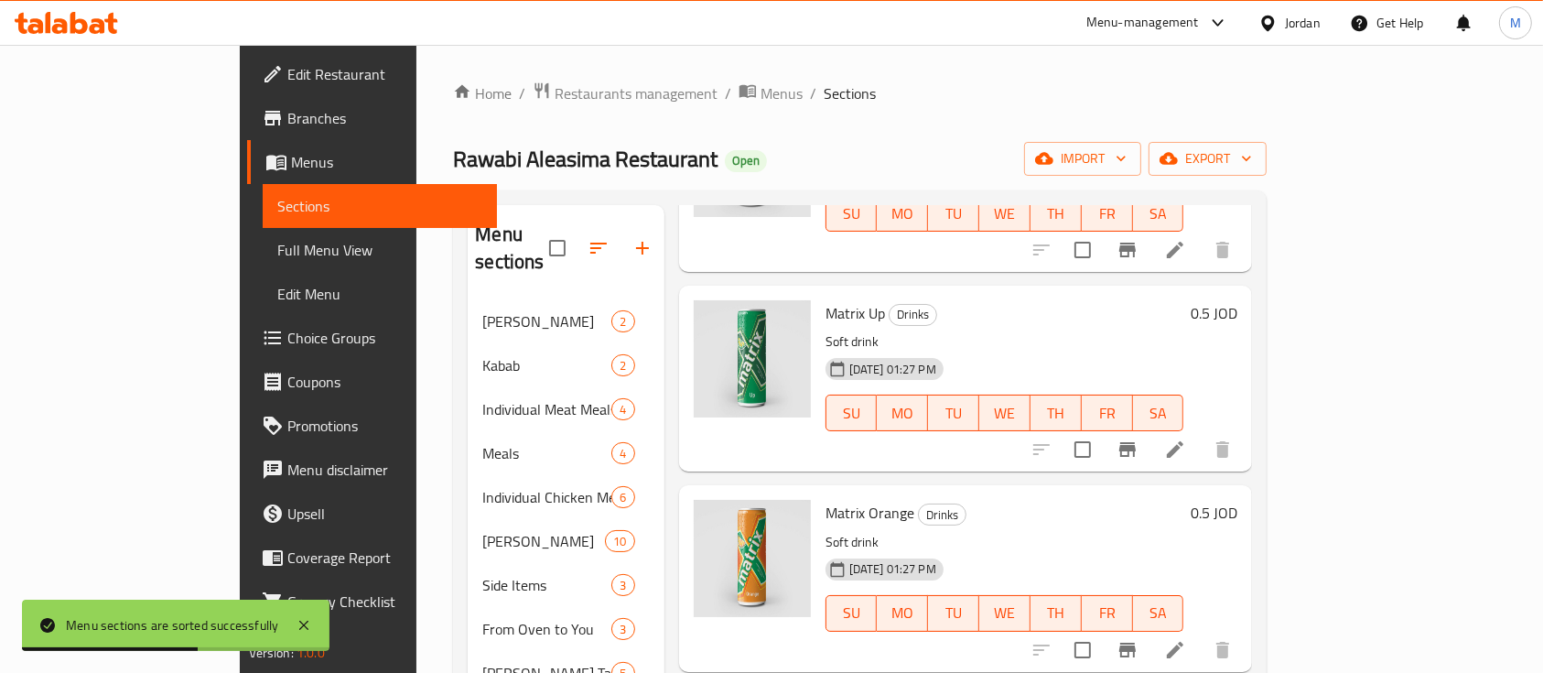
click at [1169, 16] on div "Menu-management" at bounding box center [1142, 23] width 113 height 22
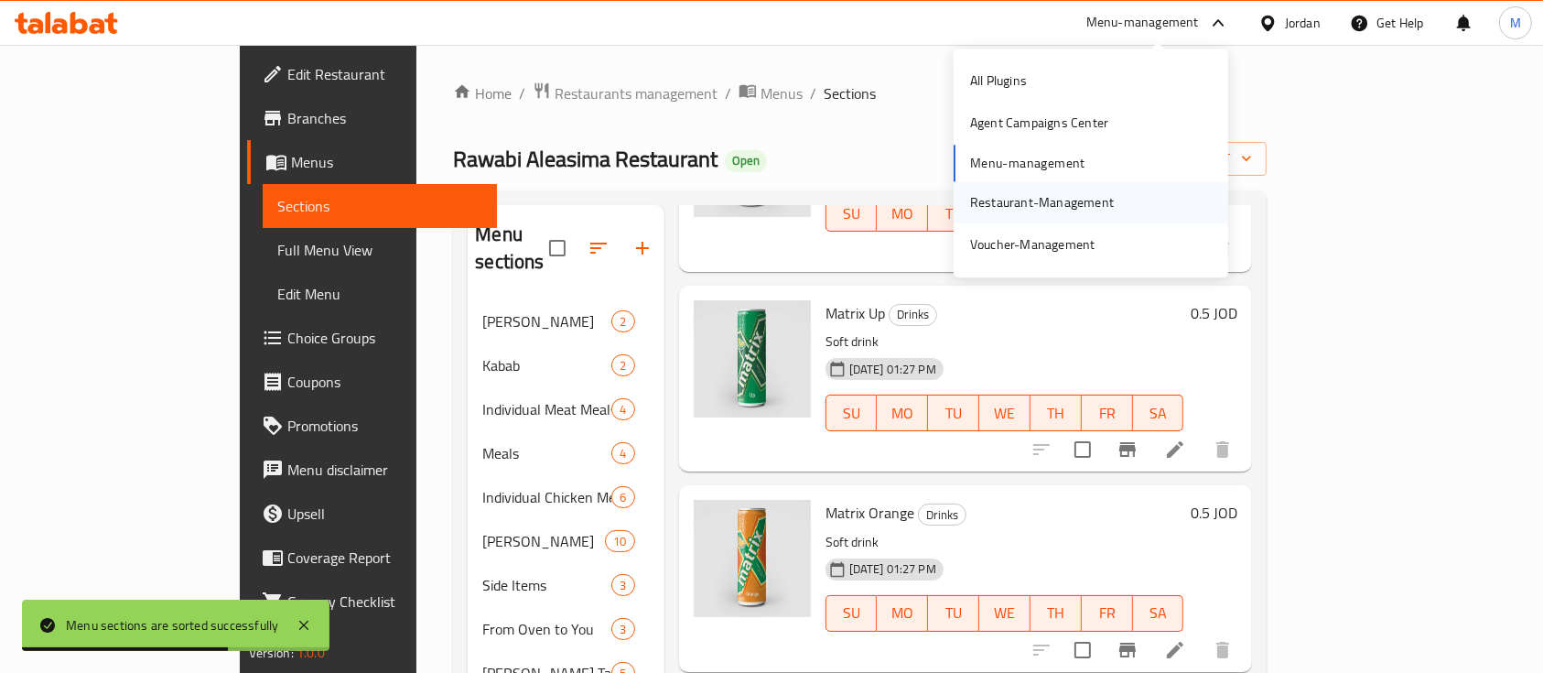
click at [1104, 202] on div "Restaurant-Management" at bounding box center [1042, 202] width 144 height 20
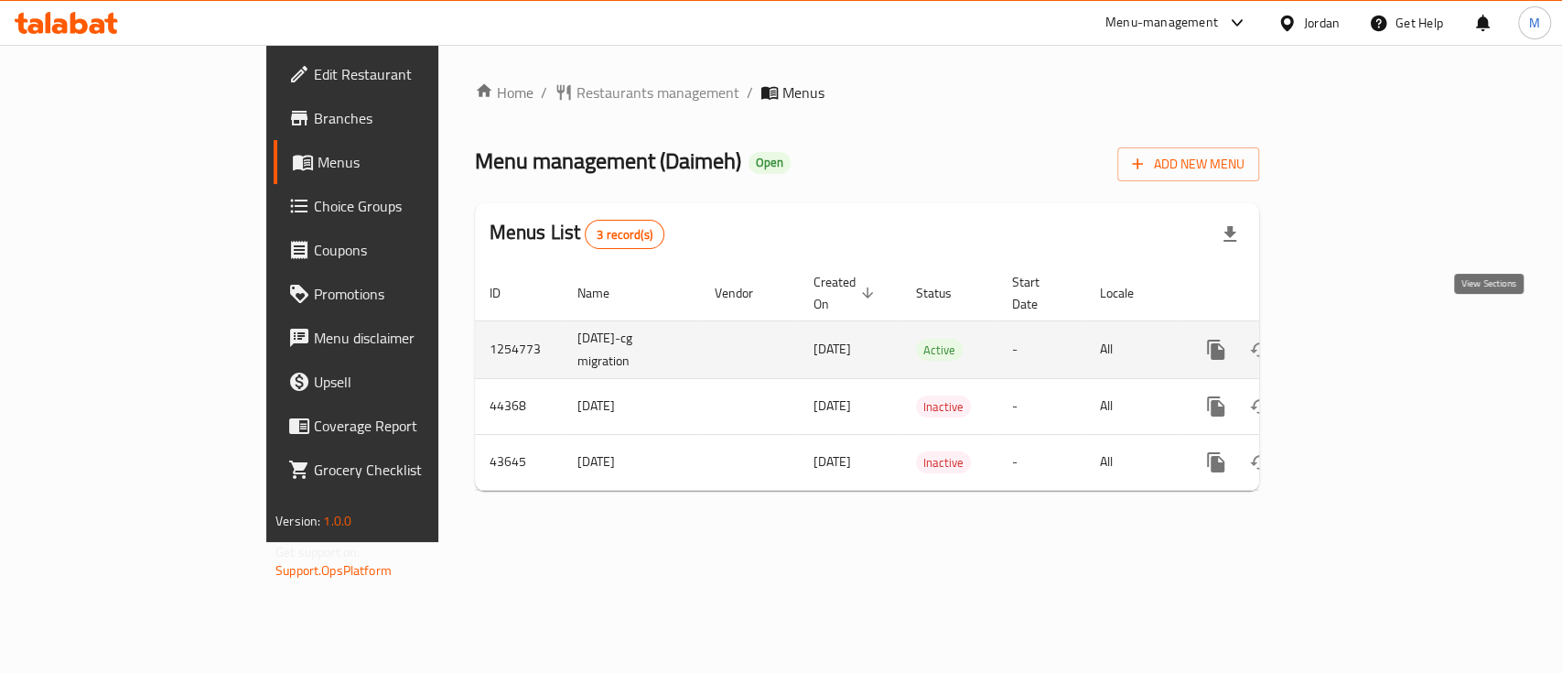
click at [1370, 330] on link "enhanced table" at bounding box center [1348, 350] width 44 height 44
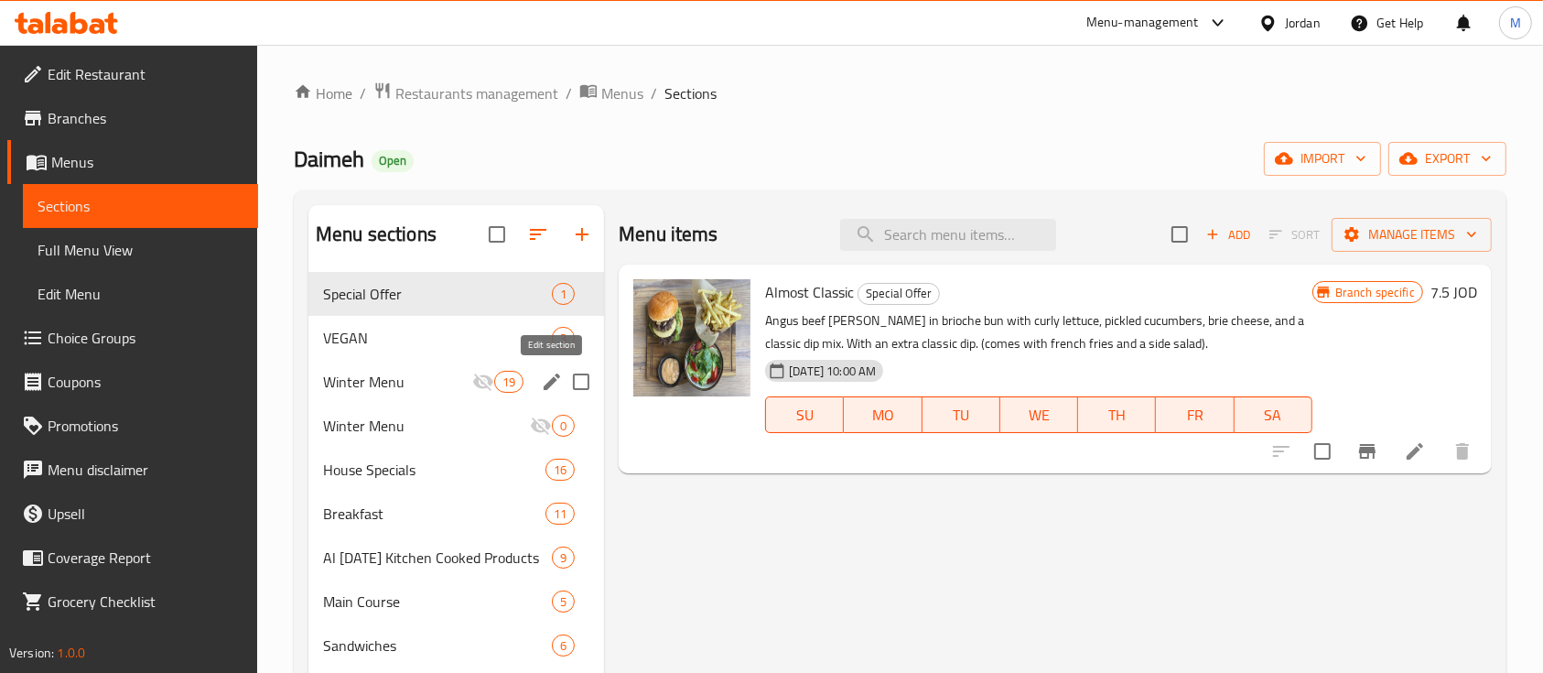
click at [546, 383] on icon "edit" at bounding box center [552, 382] width 22 height 22
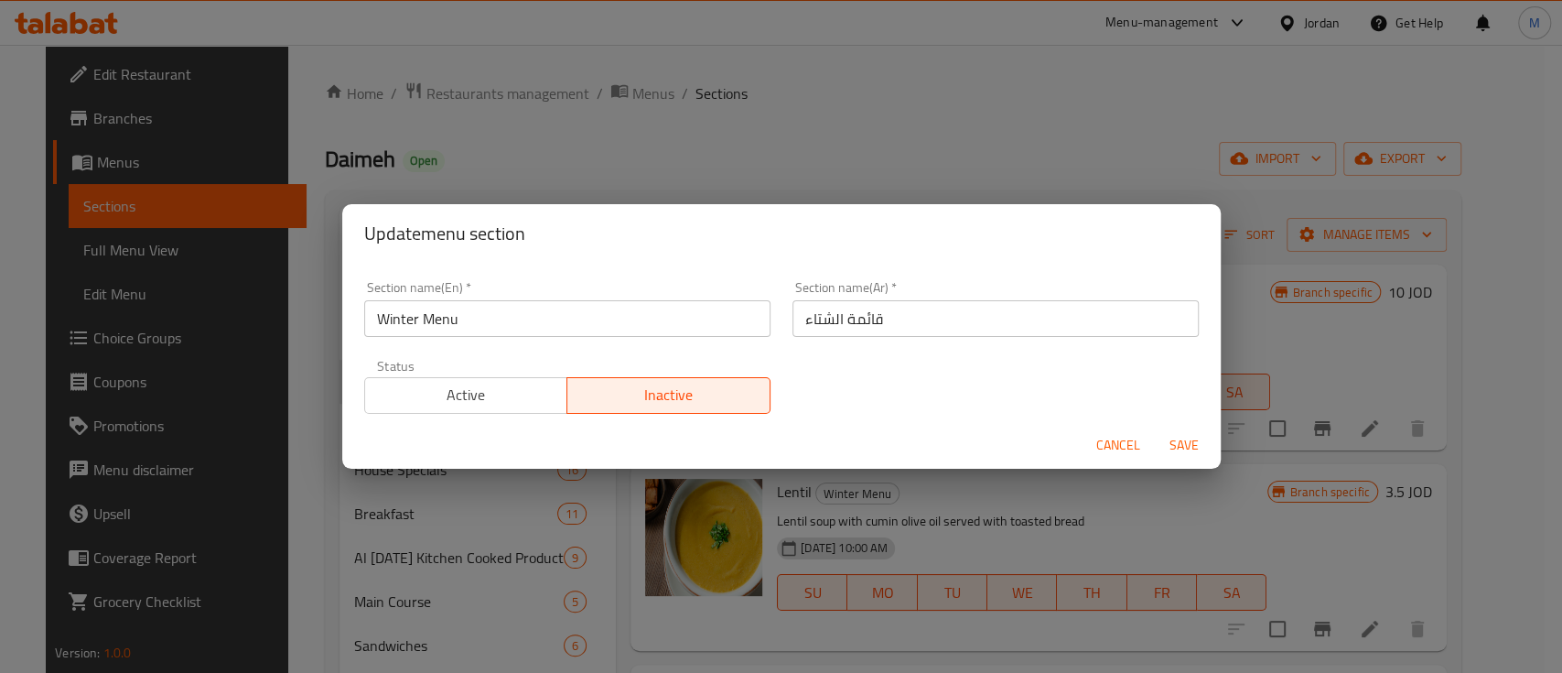
click at [422, 412] on button "Active" at bounding box center [466, 395] width 204 height 37
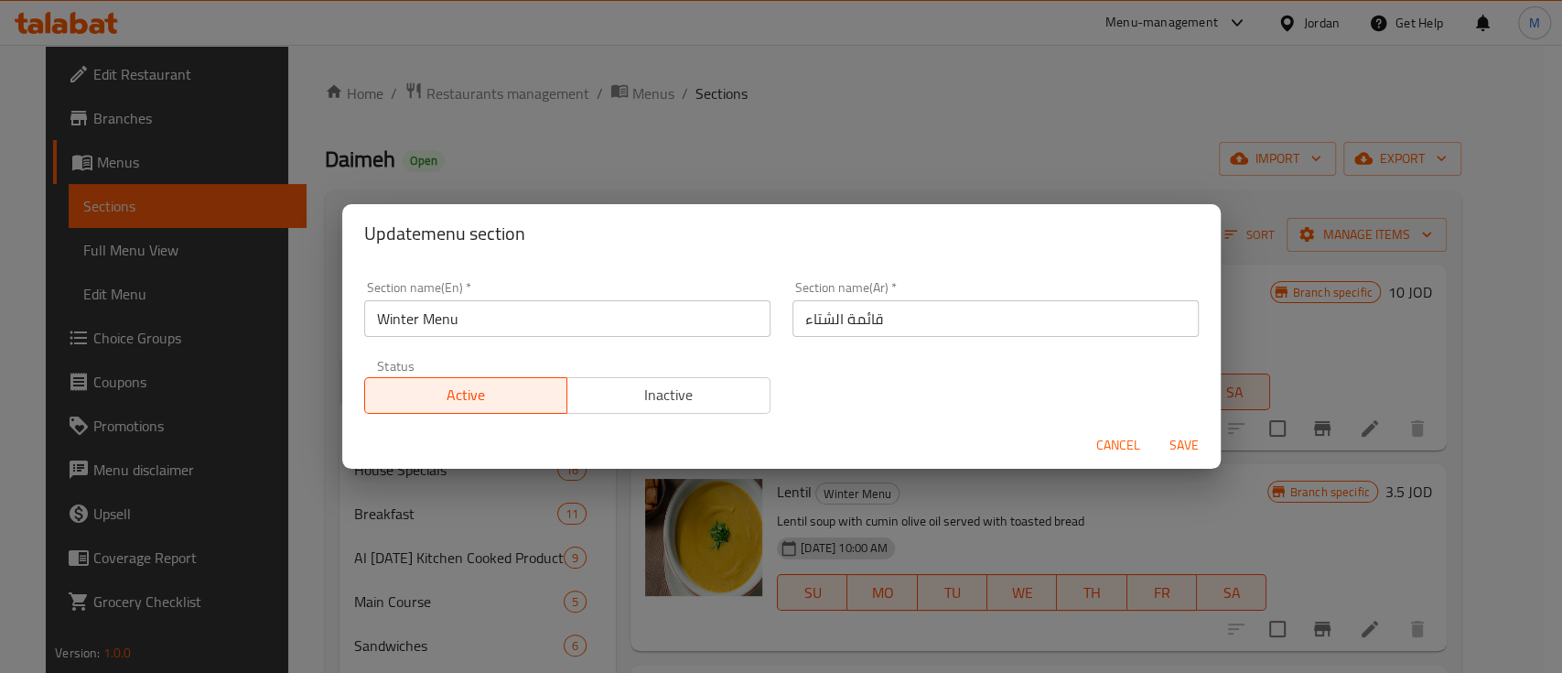
click at [1176, 441] on span "Save" at bounding box center [1184, 445] width 44 height 23
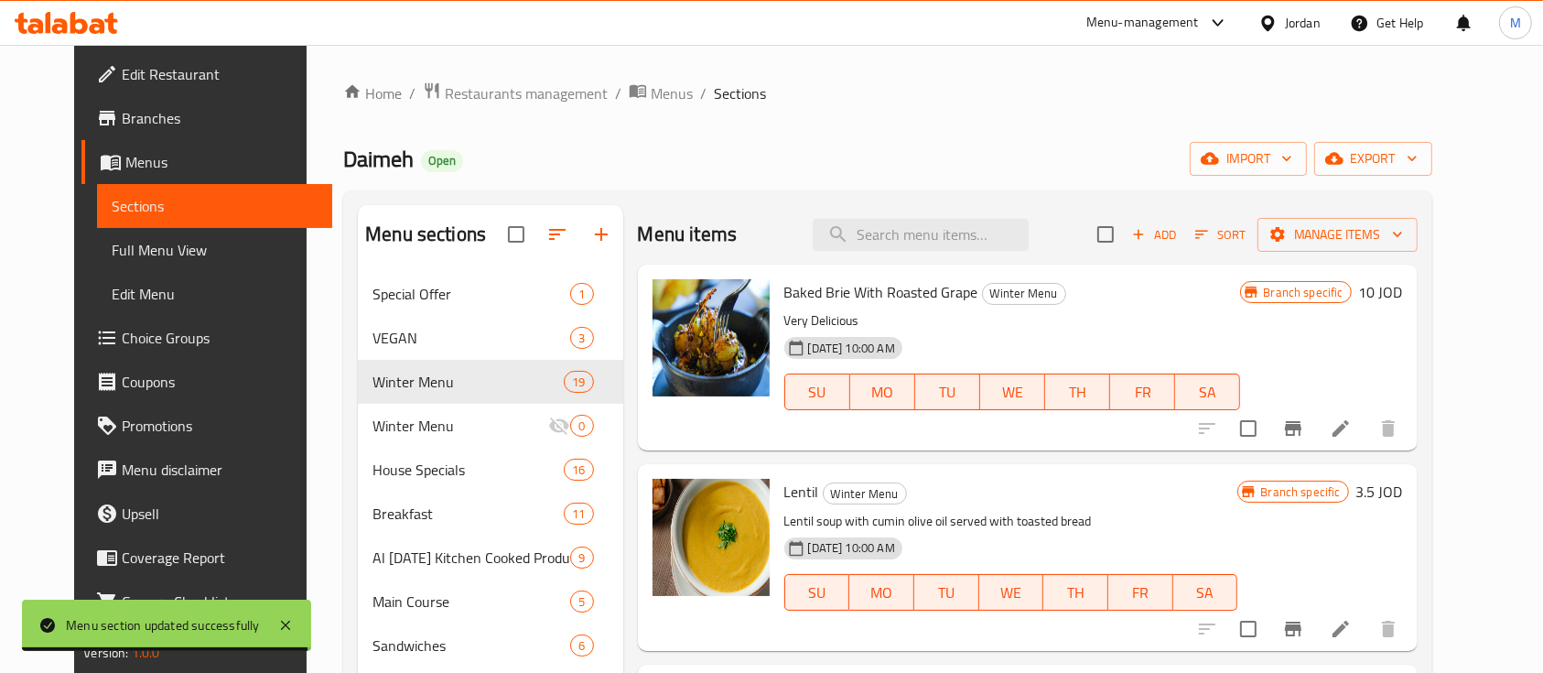
click at [1093, 26] on div "Menu-management" at bounding box center [1142, 23] width 113 height 22
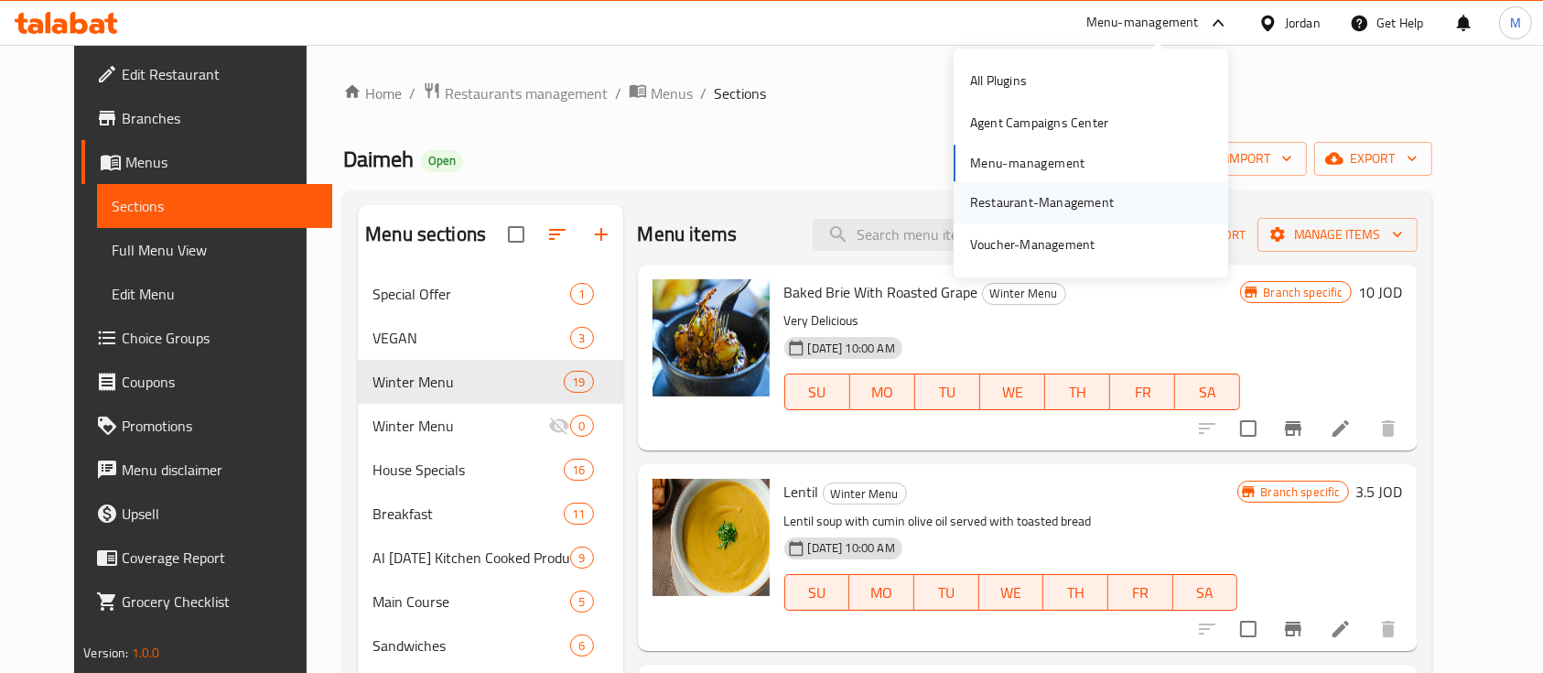
click at [1021, 208] on div "Restaurant-Management" at bounding box center [1042, 202] width 144 height 20
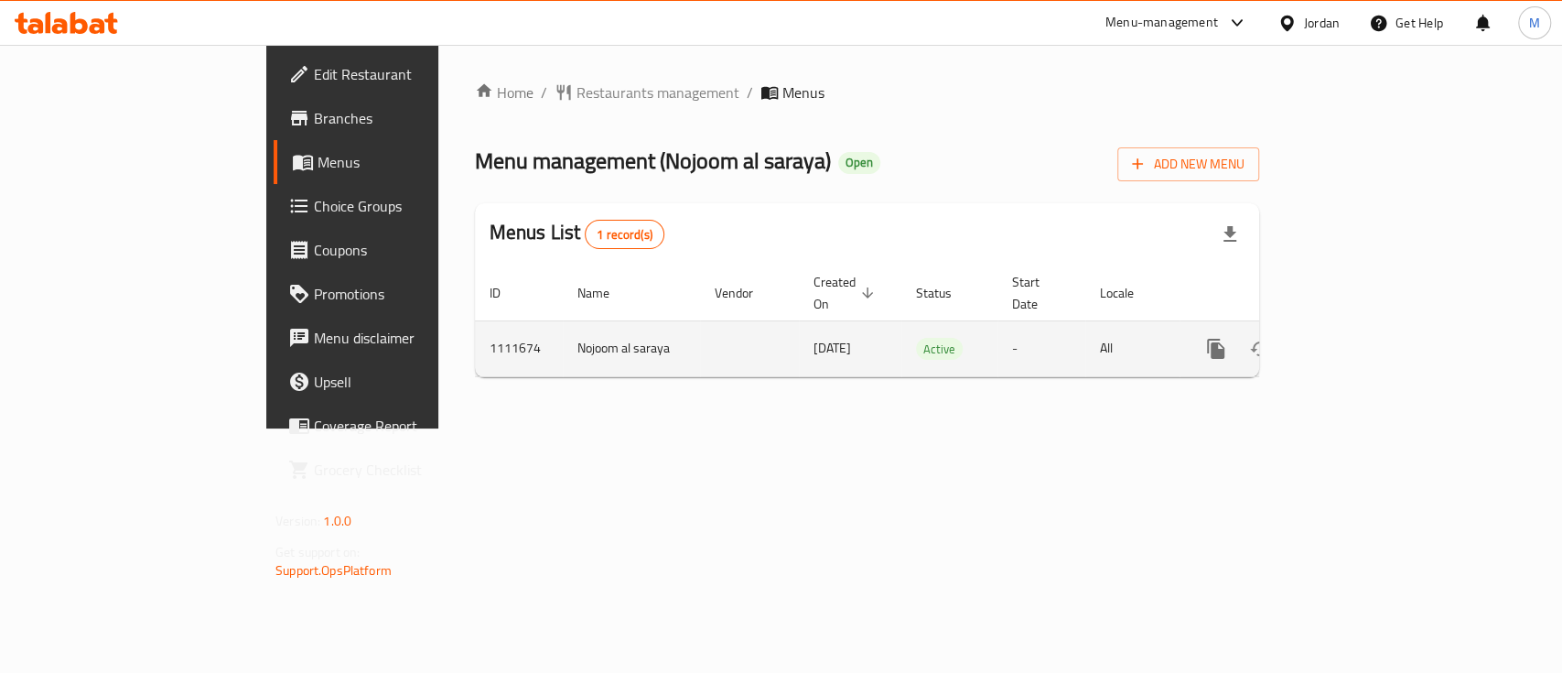
click at [1356, 340] on icon "enhanced table" at bounding box center [1348, 348] width 16 height 16
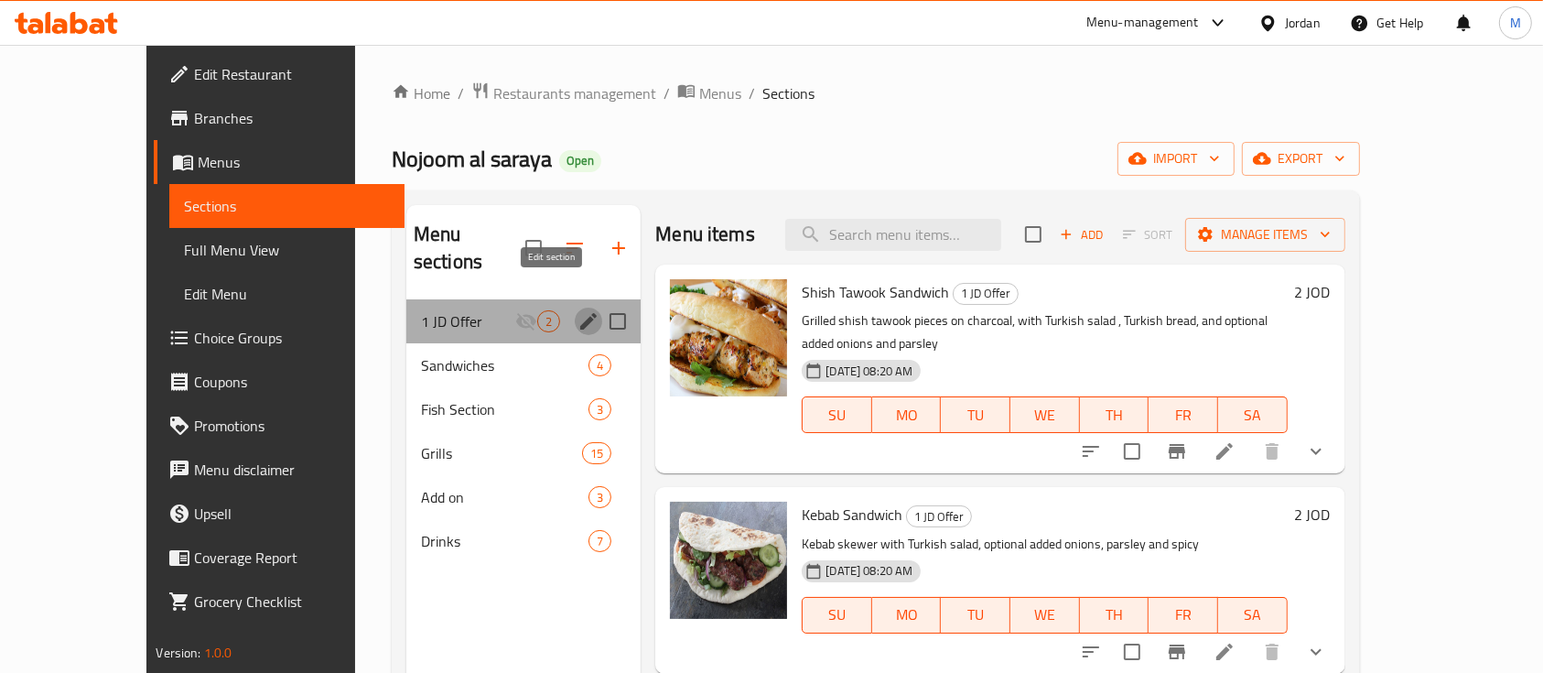
click at [580, 313] on icon "edit" at bounding box center [588, 321] width 16 height 16
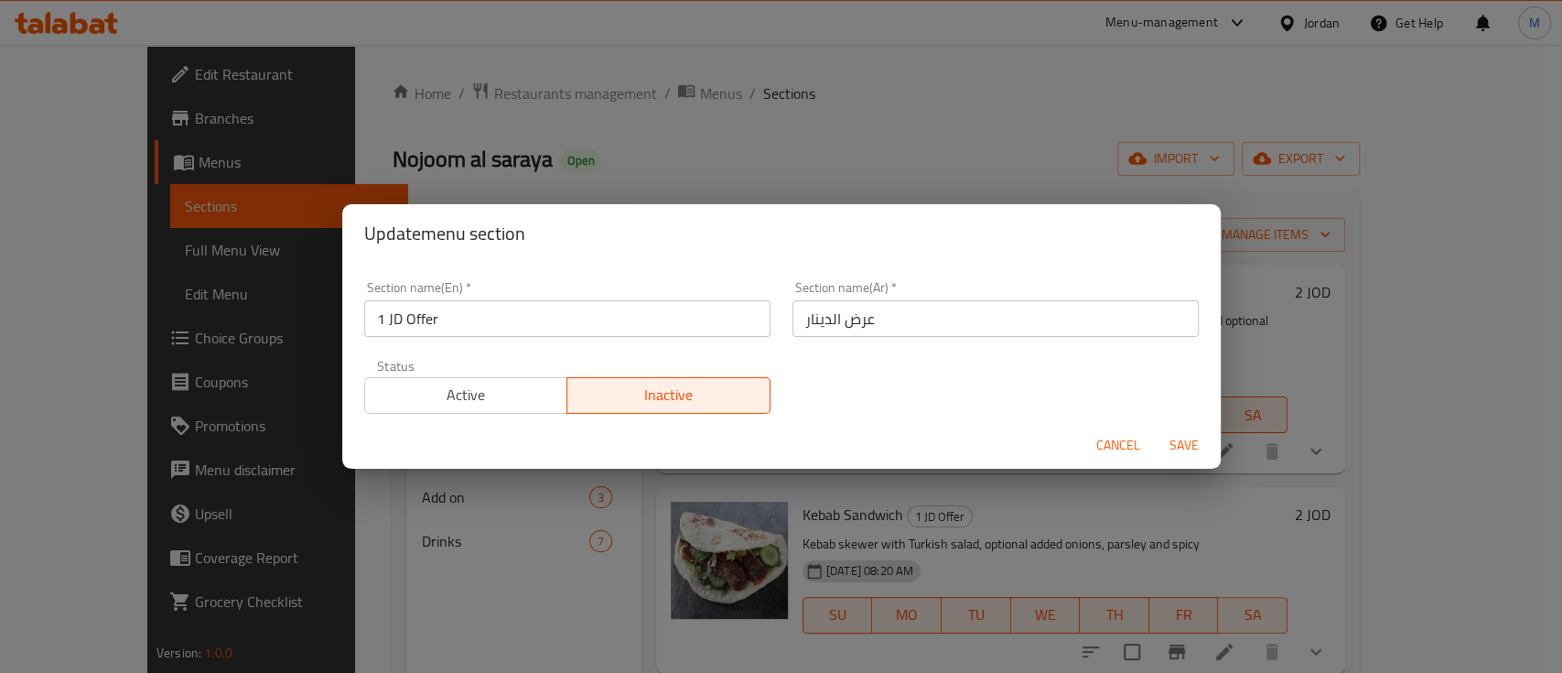
click at [442, 371] on div "Active Inactive" at bounding box center [567, 386] width 406 height 55
click at [443, 385] on span "Active" at bounding box center [466, 395] width 189 height 27
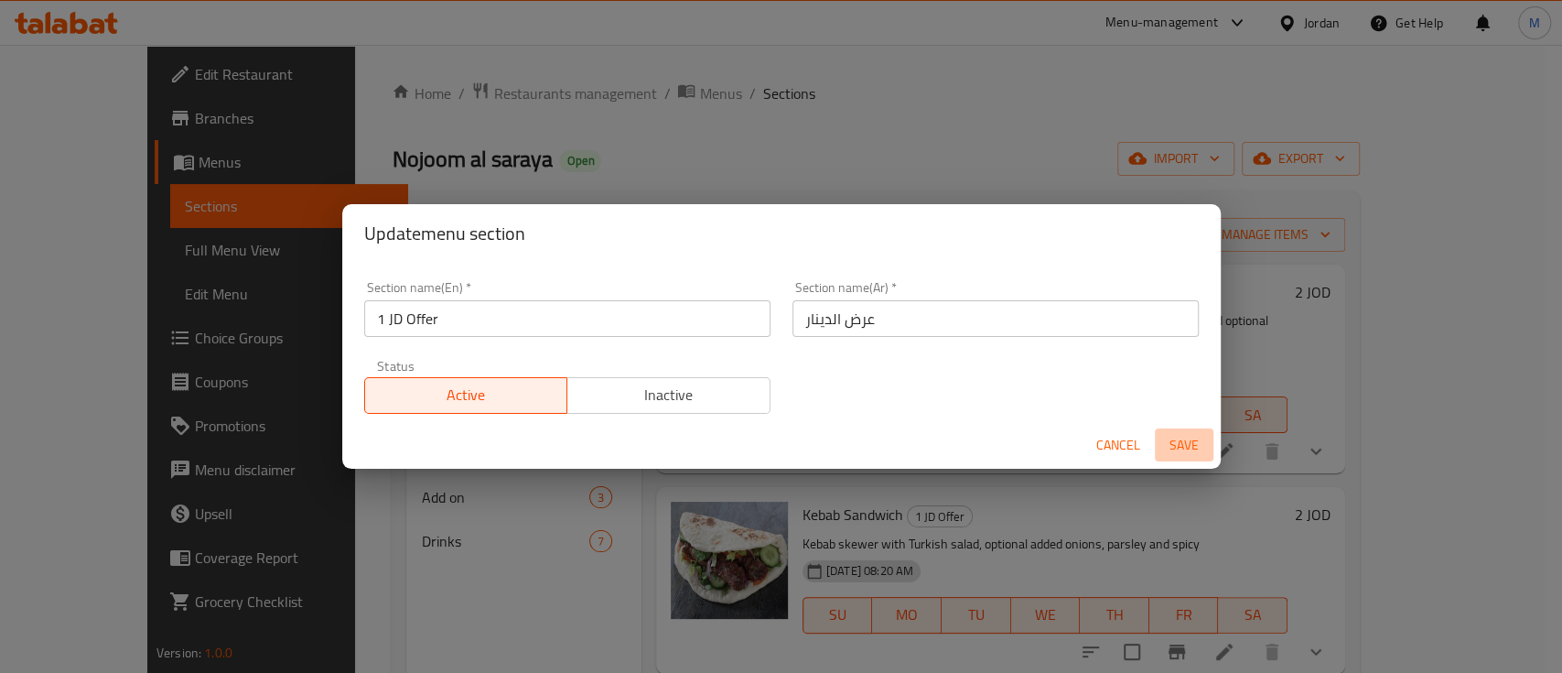
click at [1185, 434] on span "Save" at bounding box center [1184, 445] width 44 height 23
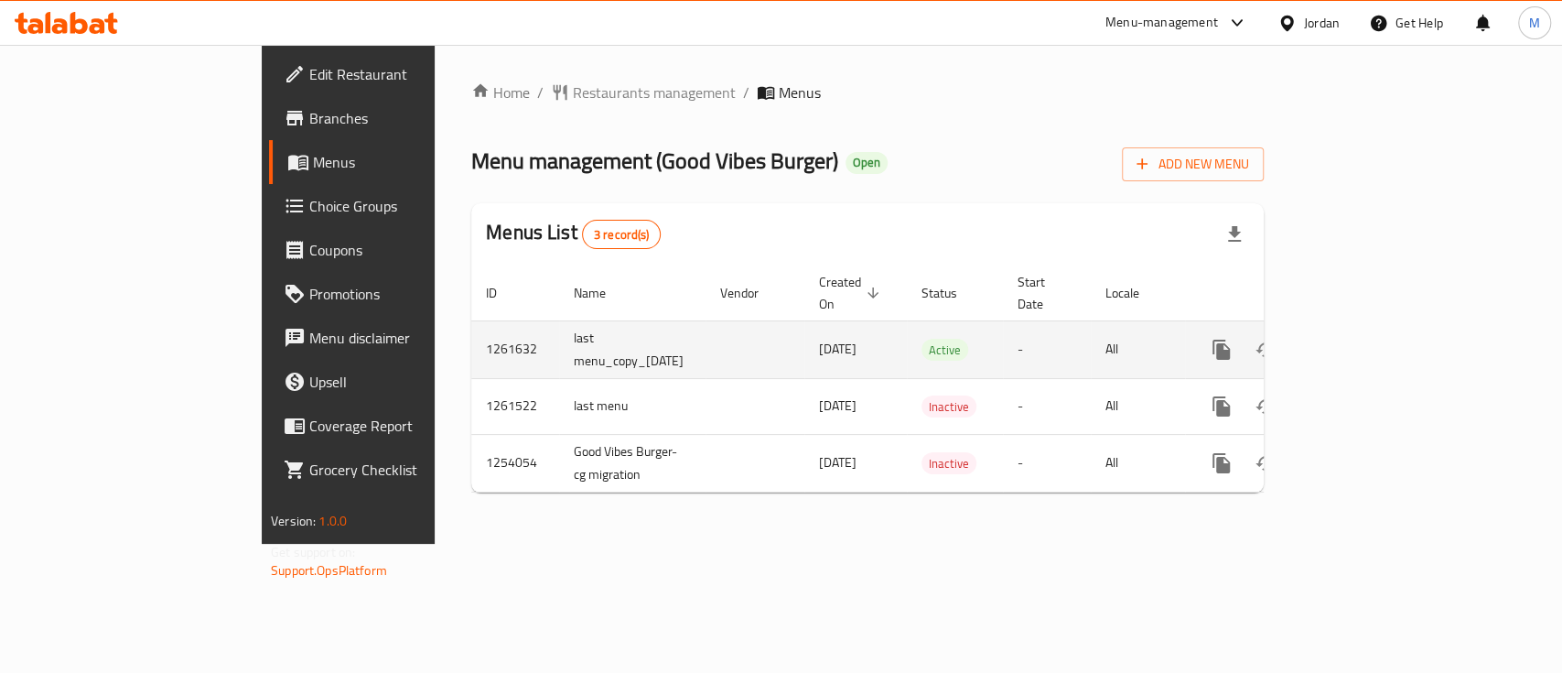
click at [1362, 341] on icon "enhanced table" at bounding box center [1353, 349] width 16 height 16
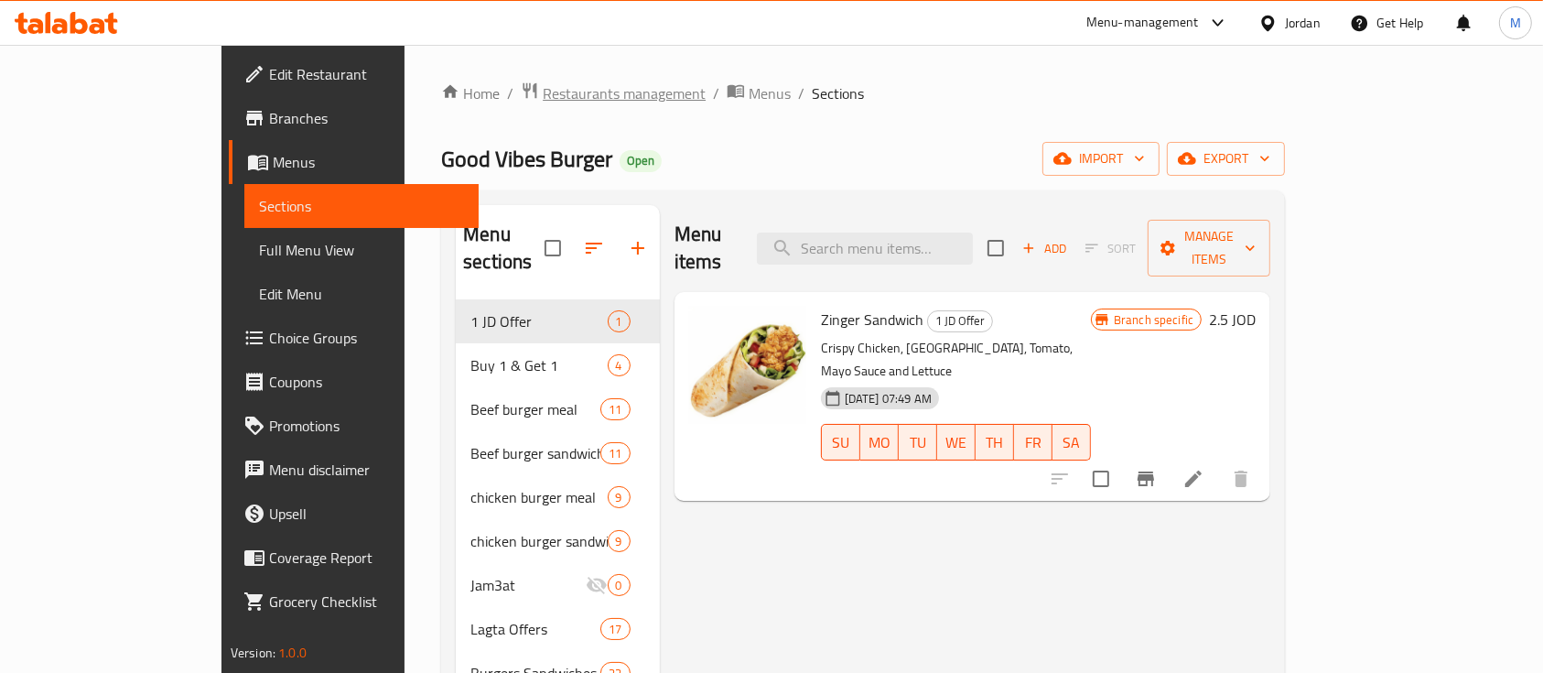
click at [543, 104] on span "Restaurants management" at bounding box center [624, 93] width 163 height 22
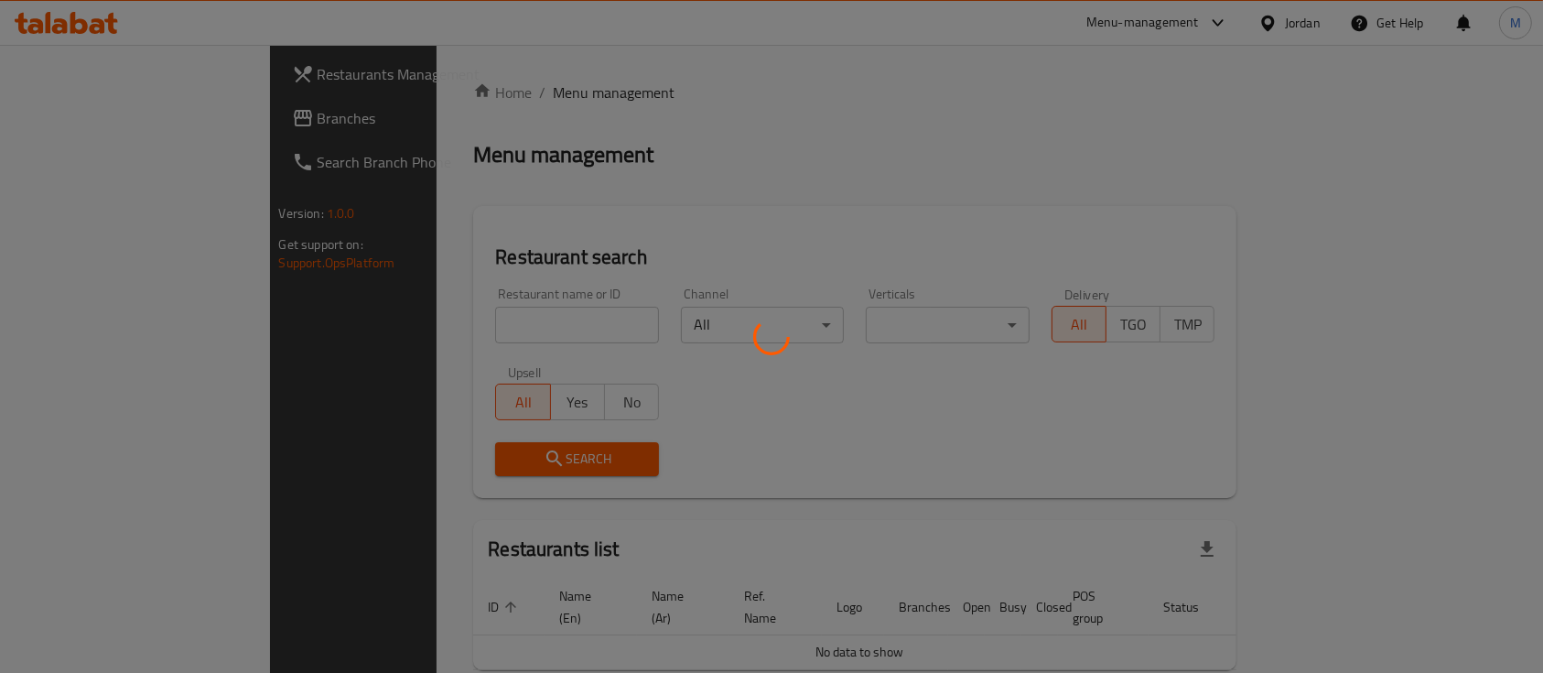
drag, startPoint x: 484, startPoint y: 277, endPoint x: 494, endPoint y: 310, distance: 34.5
click at [494, 310] on div at bounding box center [771, 336] width 1543 height 673
click at [497, 322] on div at bounding box center [771, 336] width 1543 height 673
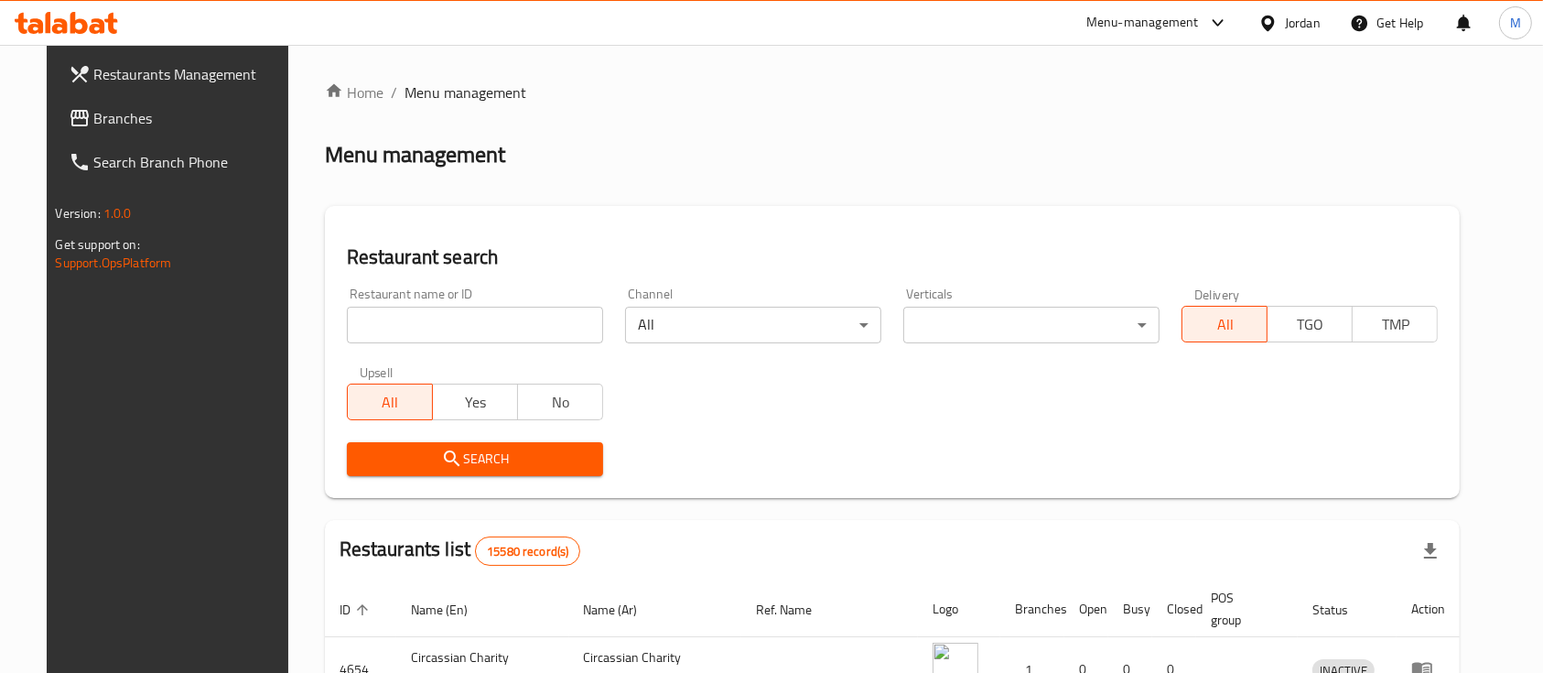
click at [493, 322] on input "search" at bounding box center [475, 325] width 256 height 37
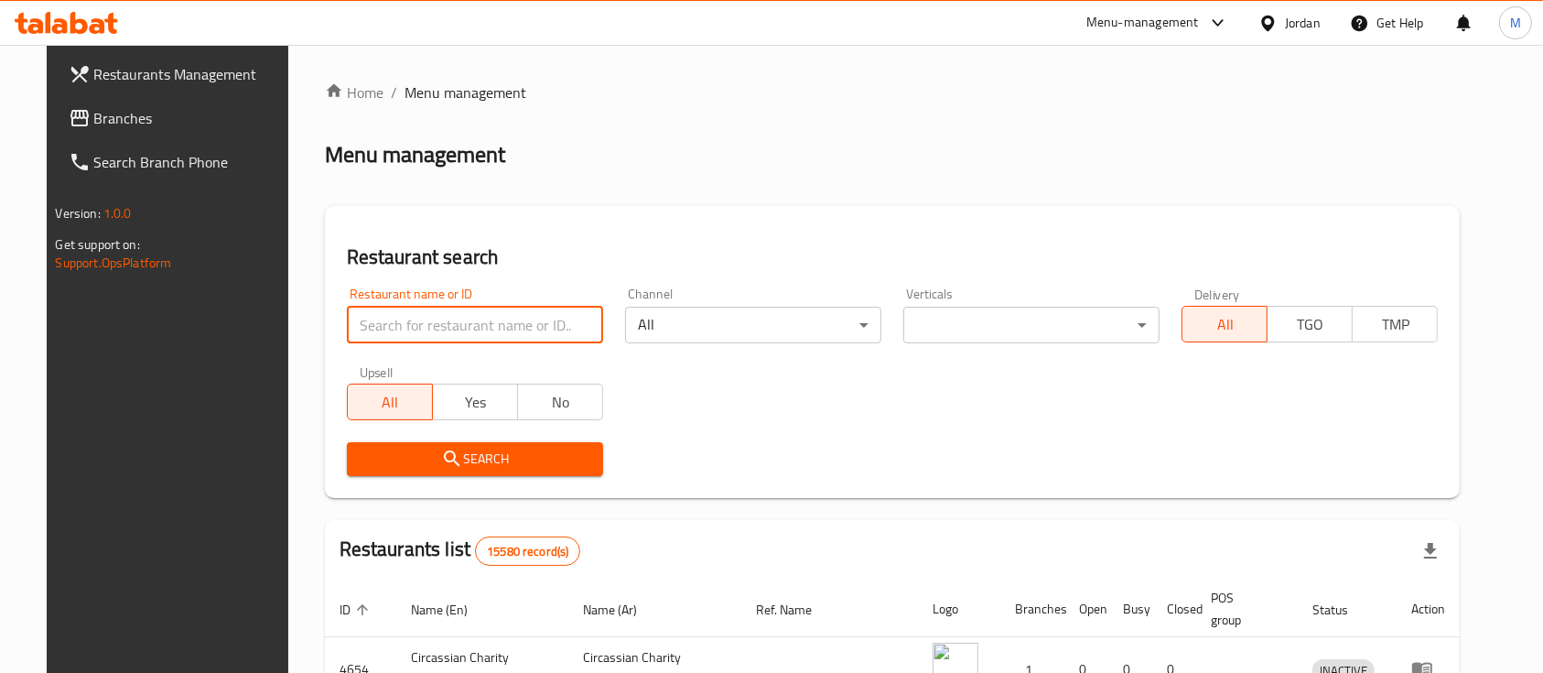
paste input "695681"
type input "695681"
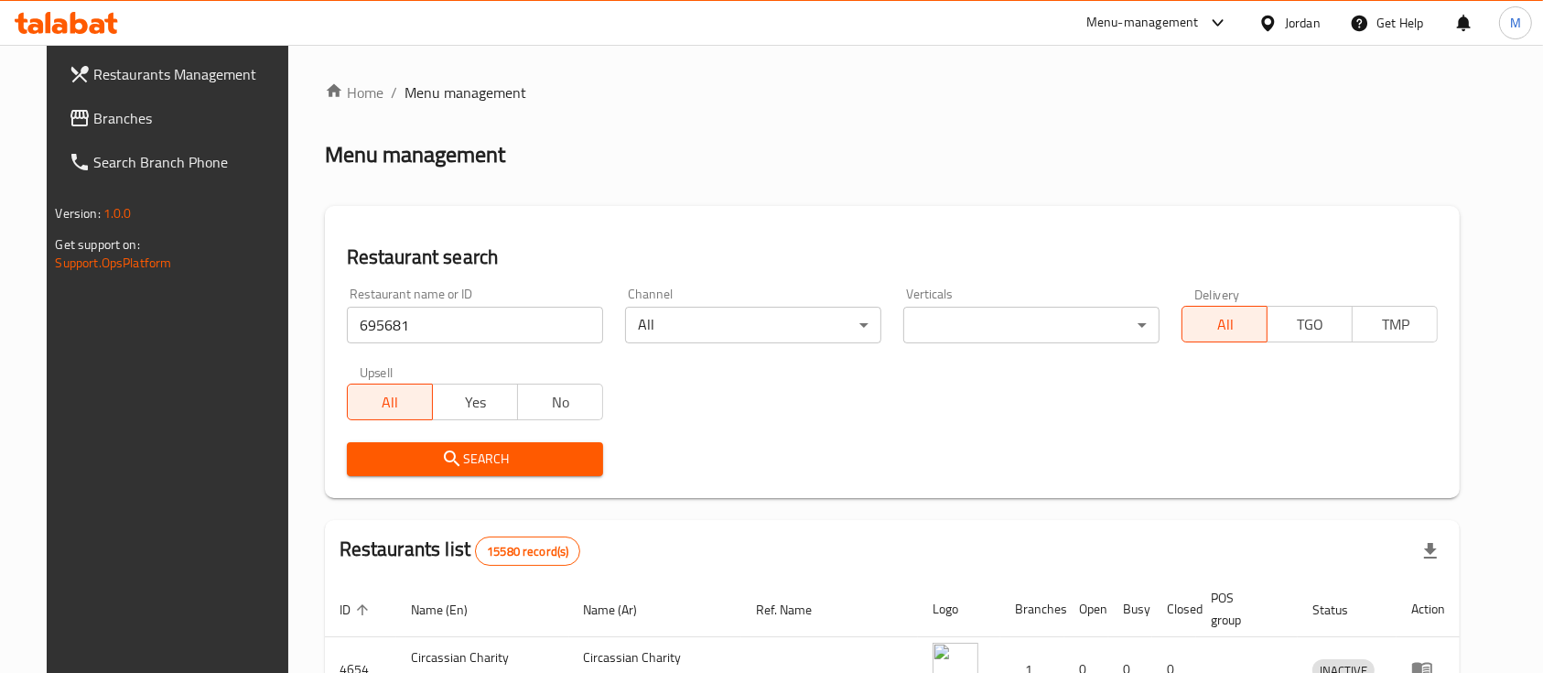
click at [448, 457] on span "Search" at bounding box center [475, 459] width 227 height 23
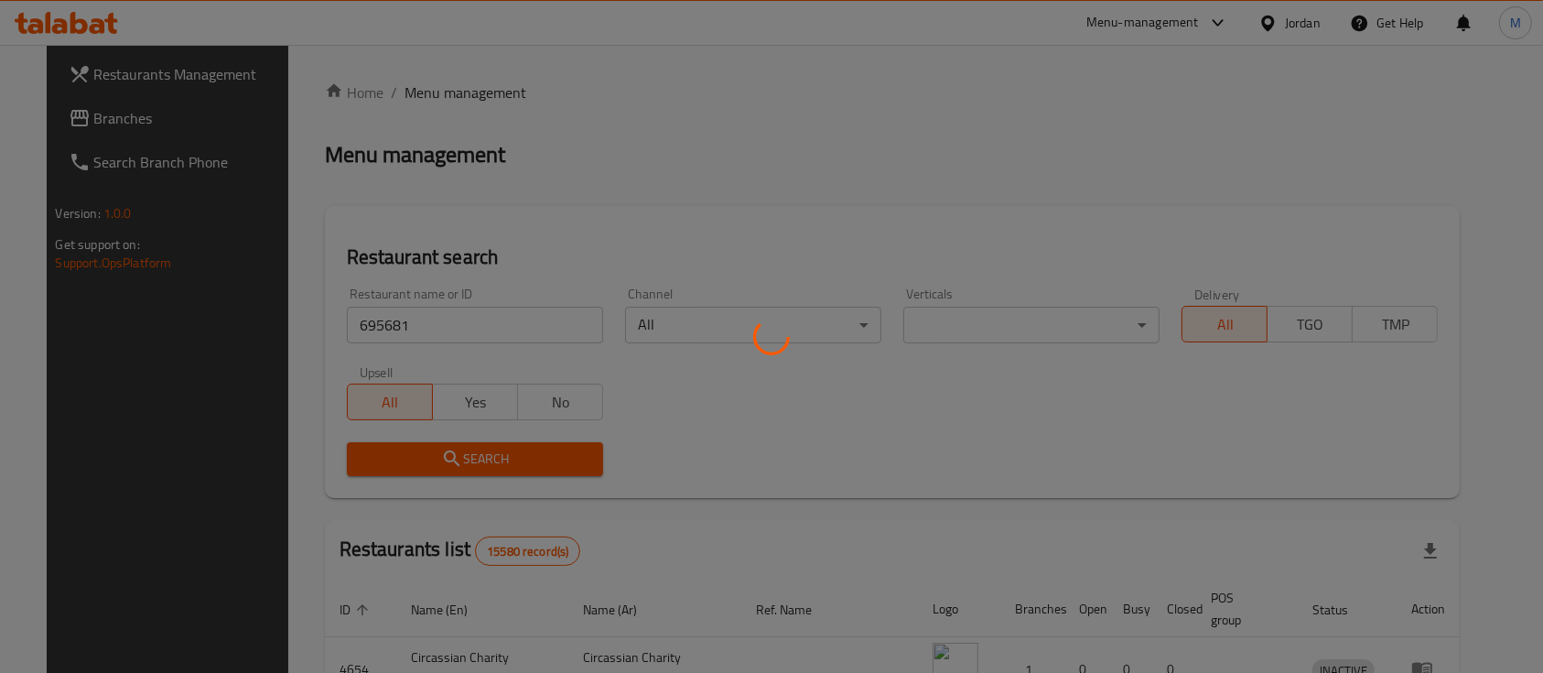
scroll to position [107, 0]
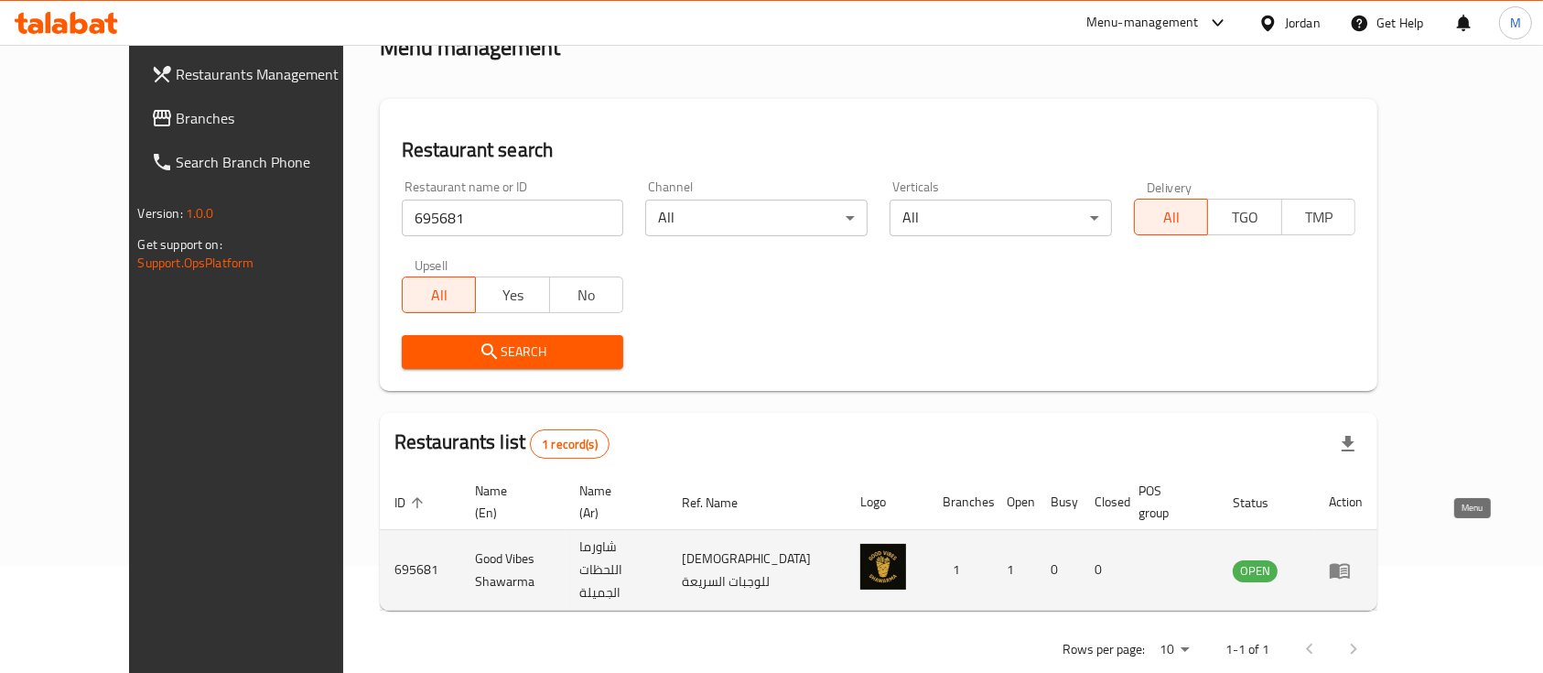
click at [1351, 559] on icon "enhanced table" at bounding box center [1340, 570] width 22 height 22
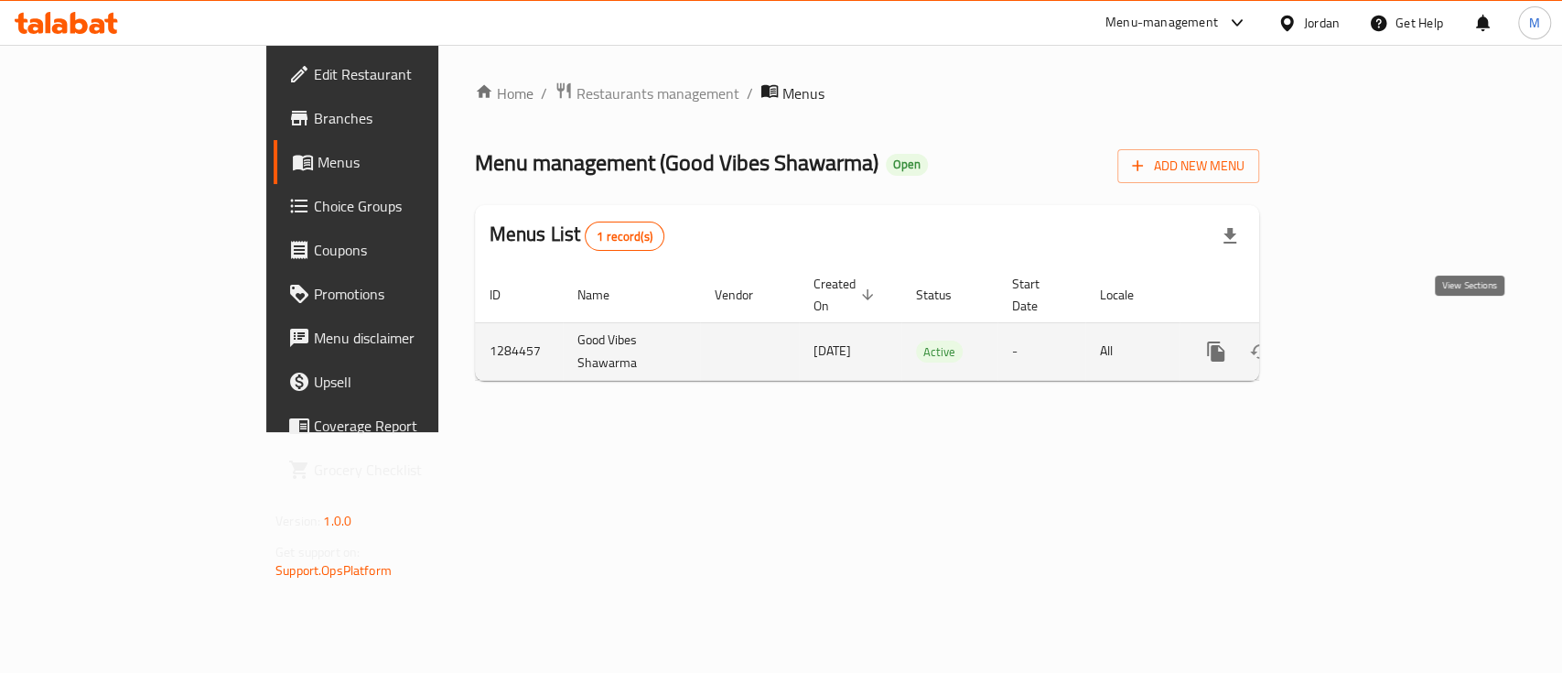
click at [1359, 340] on icon "enhanced table" at bounding box center [1348, 351] width 22 height 22
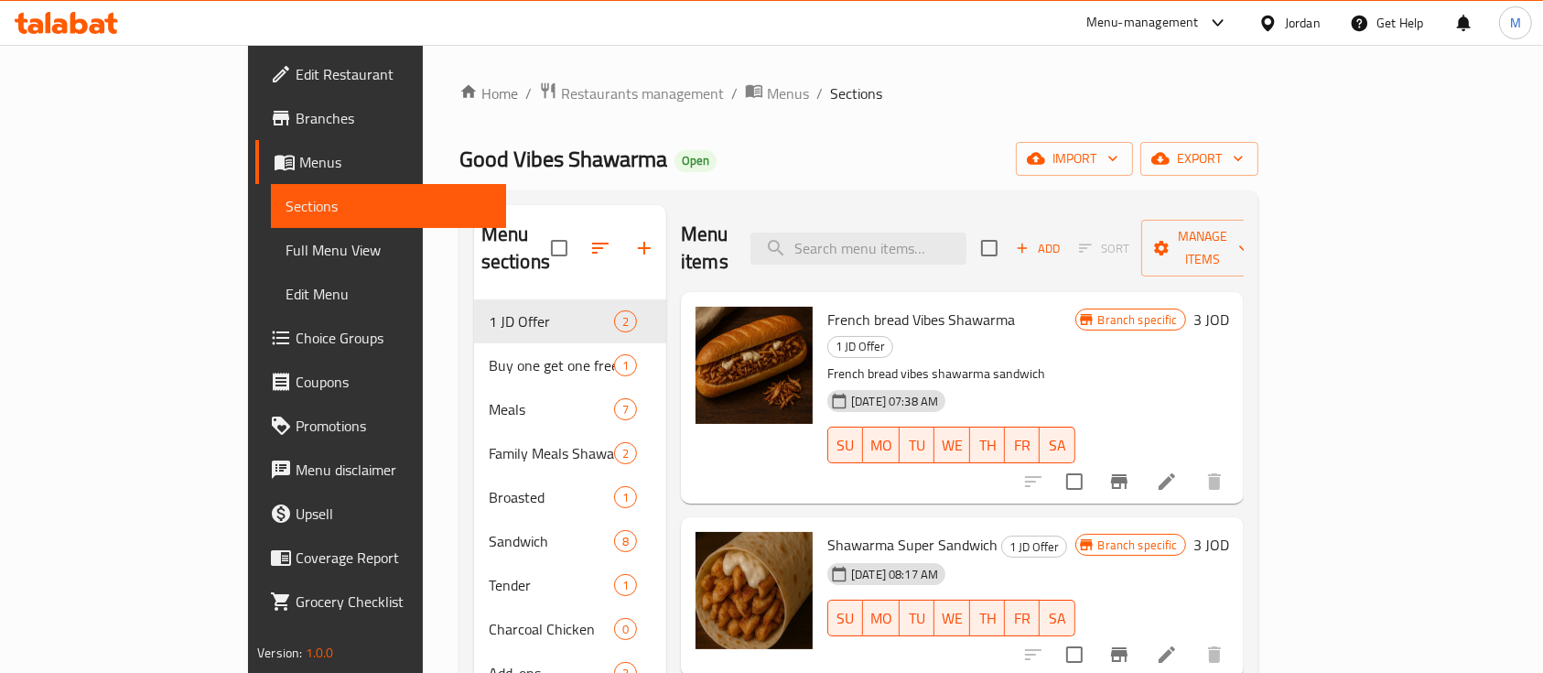
click at [1091, 12] on div "Menu-management" at bounding box center [1142, 23] width 113 height 22
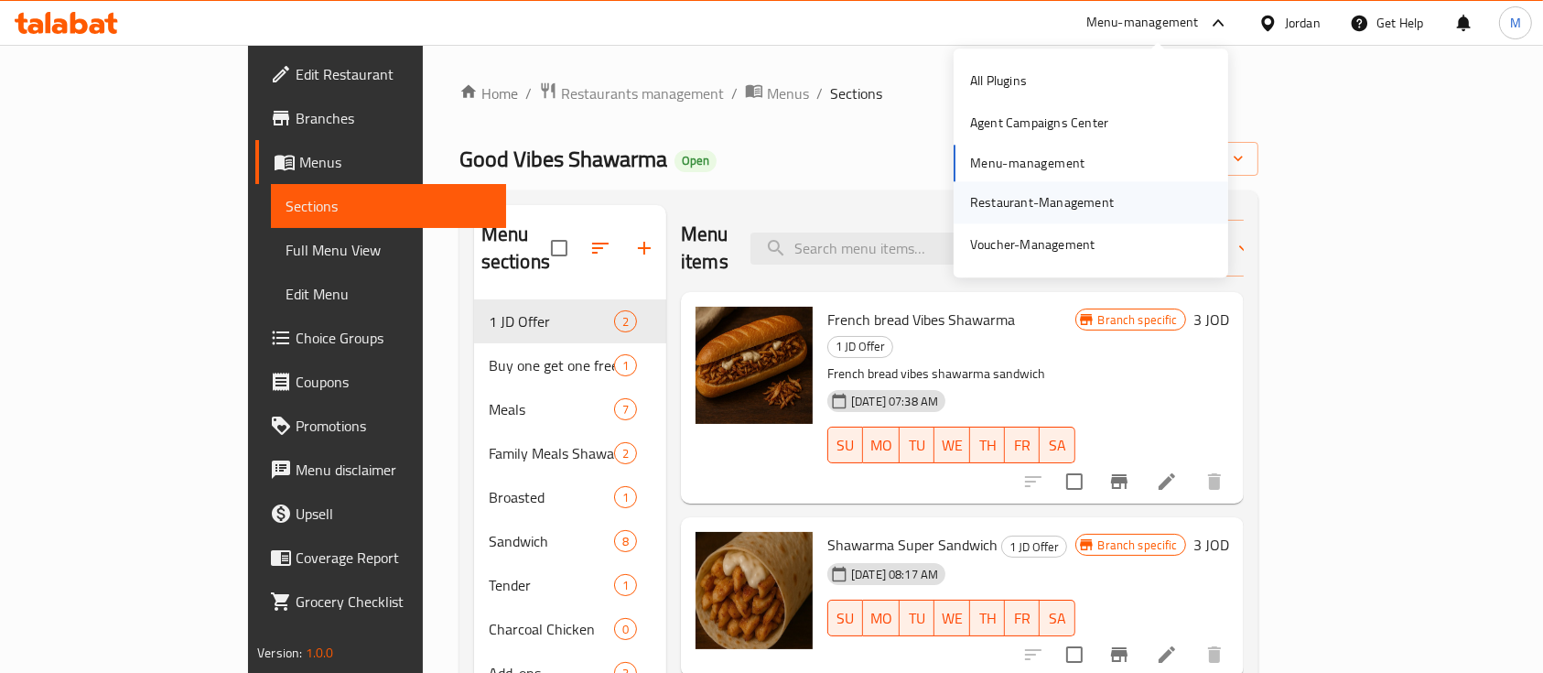
click at [1033, 192] on div "Restaurant-Management" at bounding box center [1042, 202] width 144 height 20
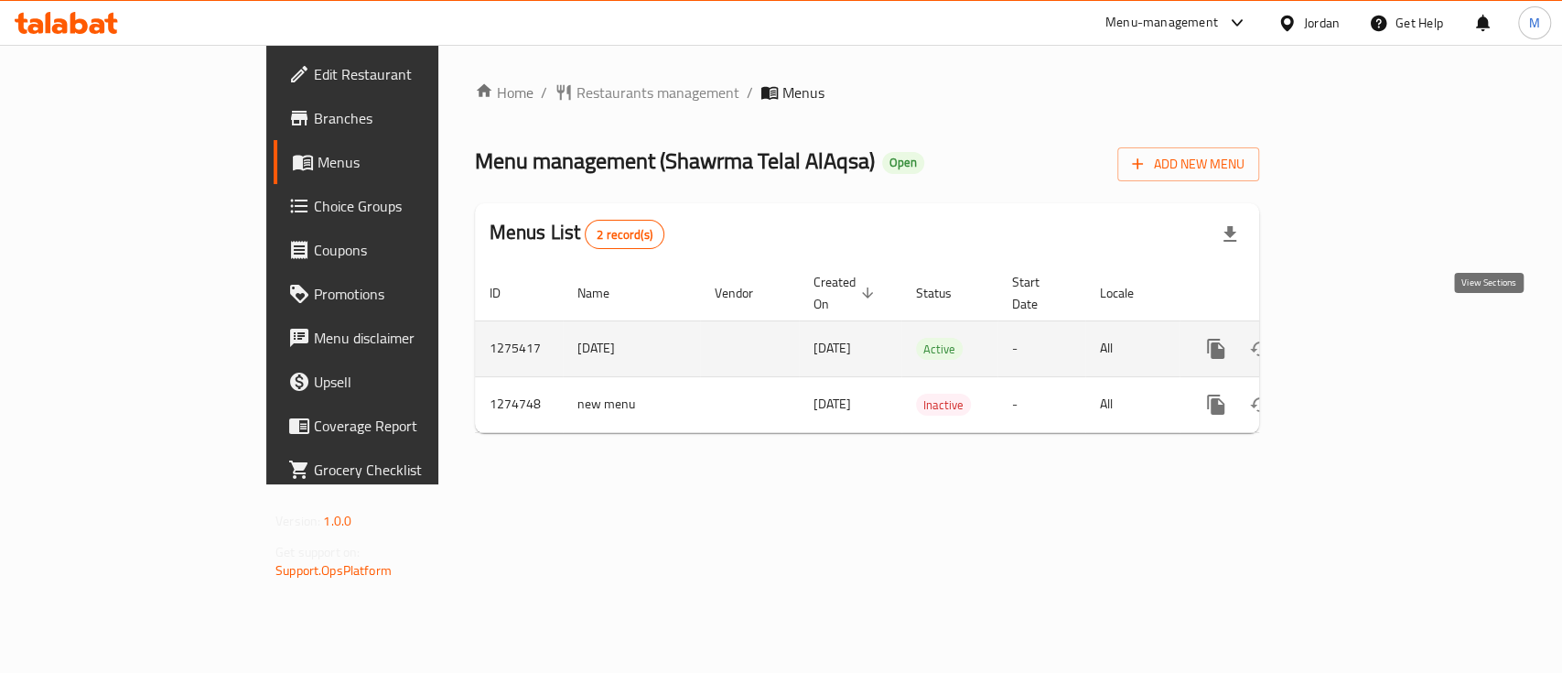
click at [1359, 338] on icon "enhanced table" at bounding box center [1348, 349] width 22 height 22
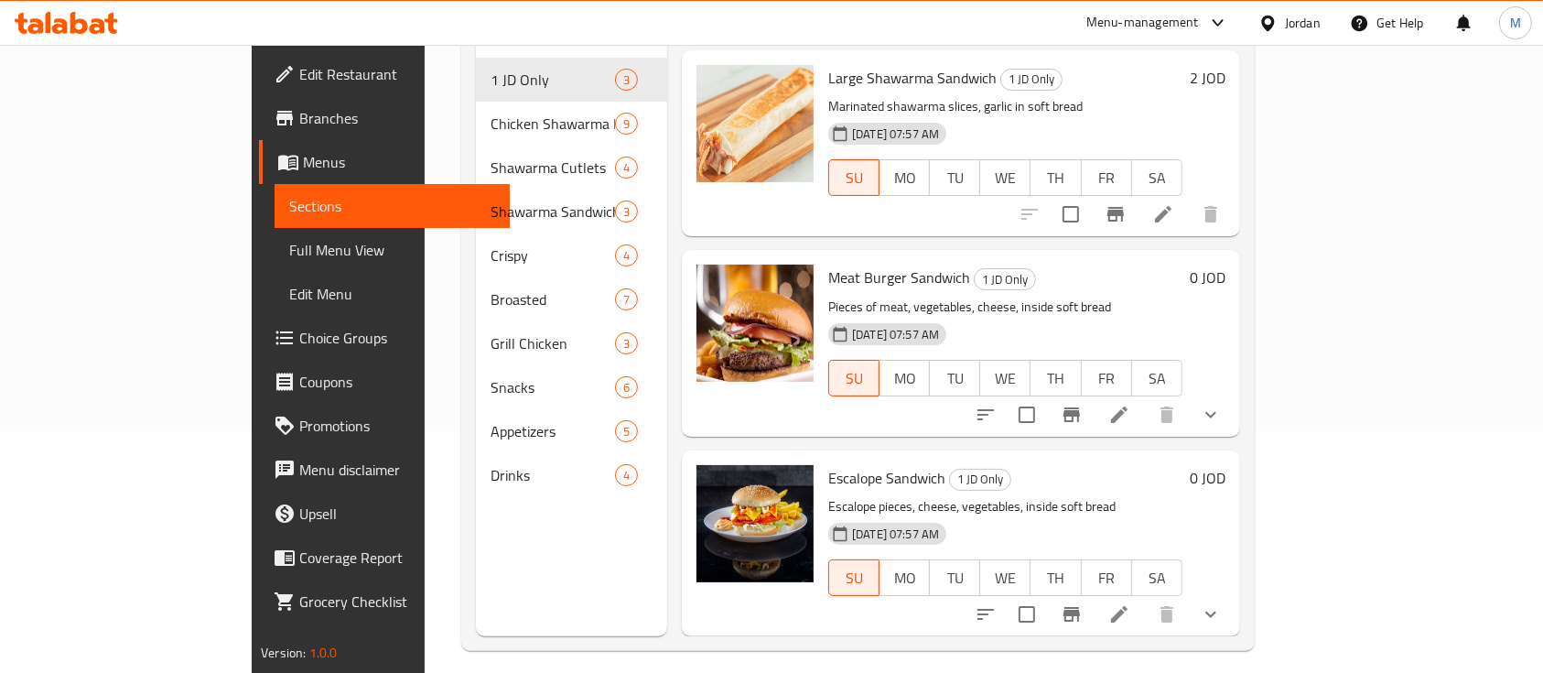
scroll to position [243, 0]
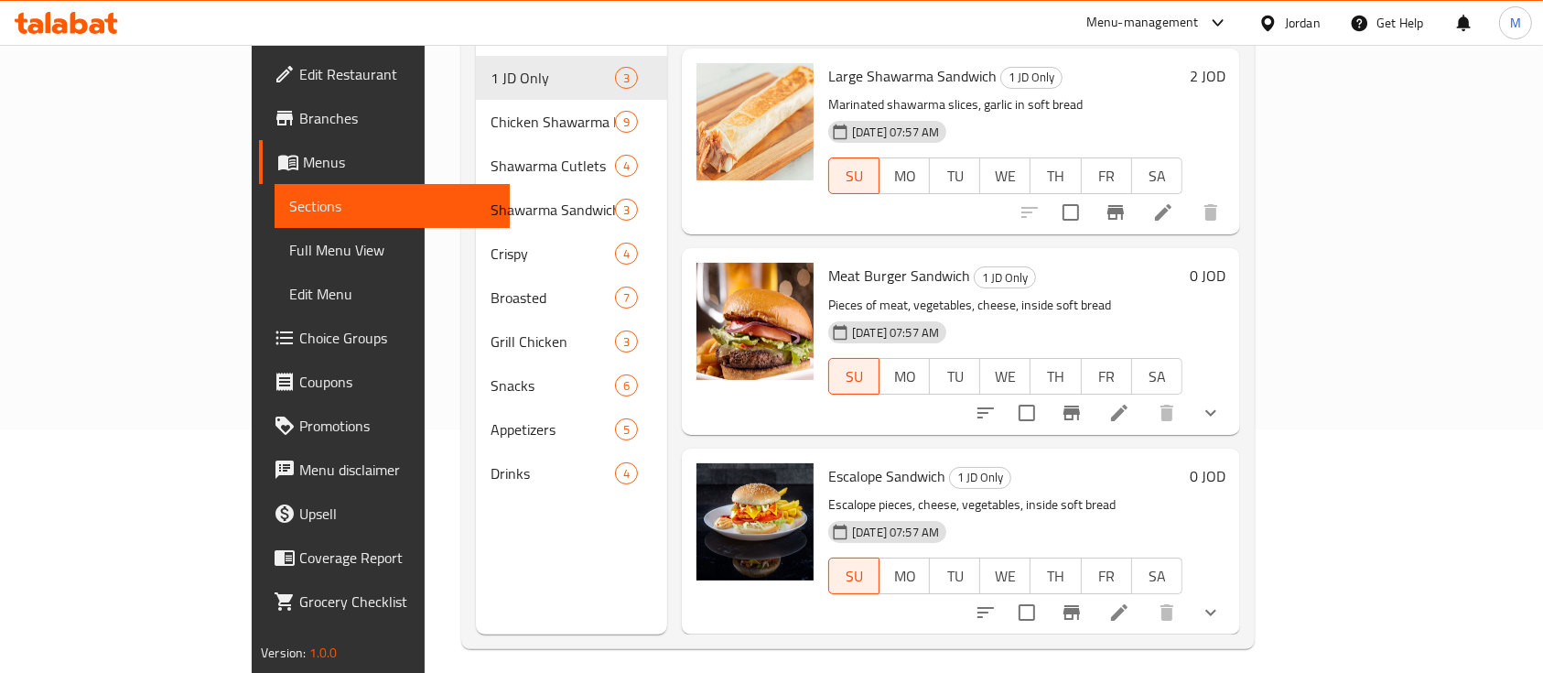
click at [299, 120] on span "Branches" at bounding box center [397, 118] width 196 height 22
